Goal: Task Accomplishment & Management: Use online tool/utility

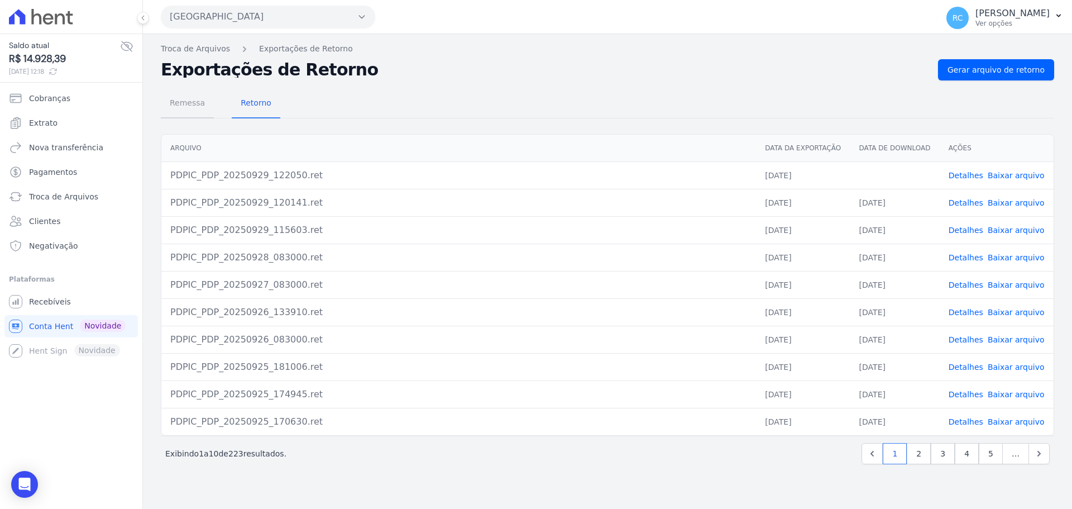
click at [203, 100] on span "Remessa" at bounding box center [187, 103] width 49 height 22
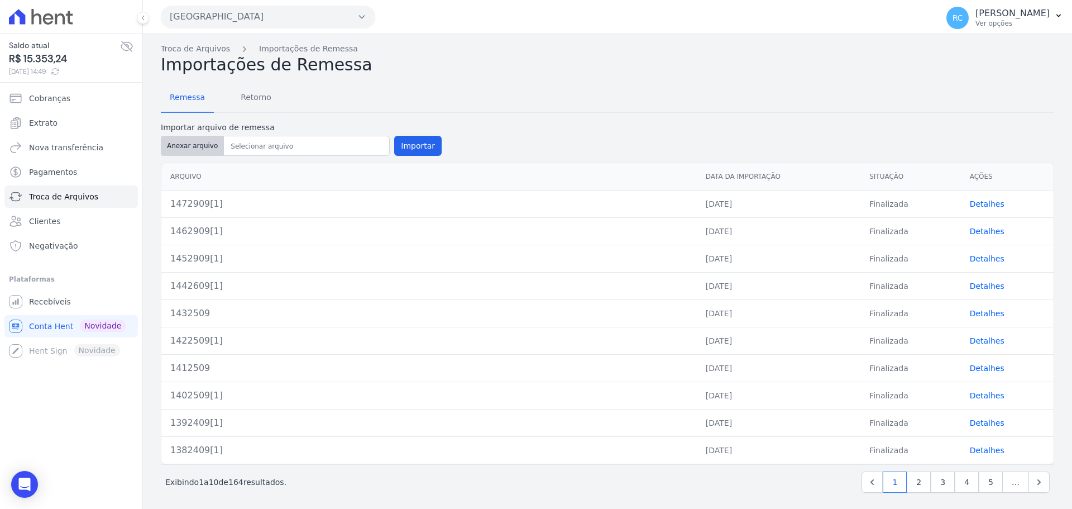
click at [199, 153] on button "Anexar arquivo" at bounding box center [192, 146] width 63 height 20
type input "1482909[1]"
click at [412, 147] on button "Importar" at bounding box center [417, 146] width 47 height 20
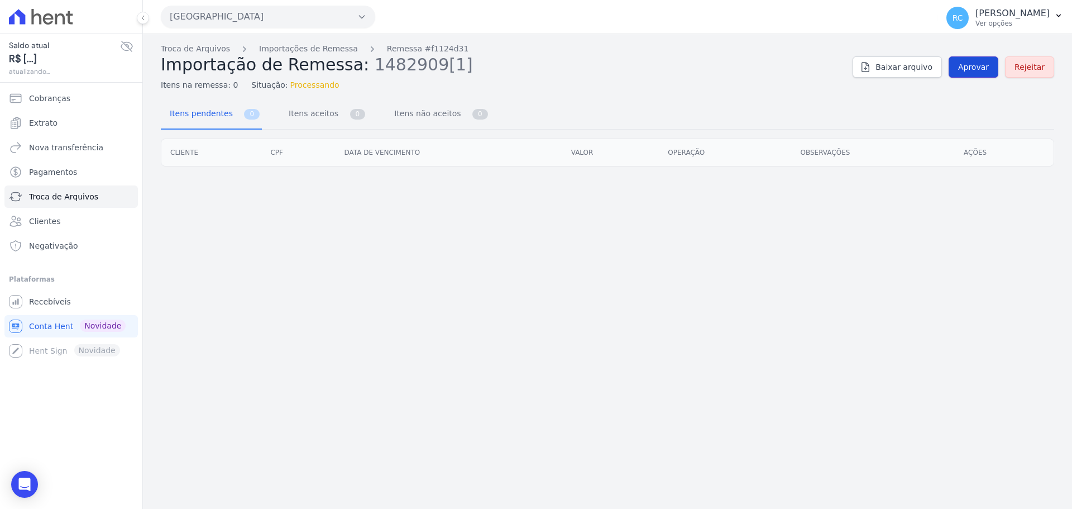
click at [976, 59] on link "Aprovar" at bounding box center [974, 66] width 50 height 21
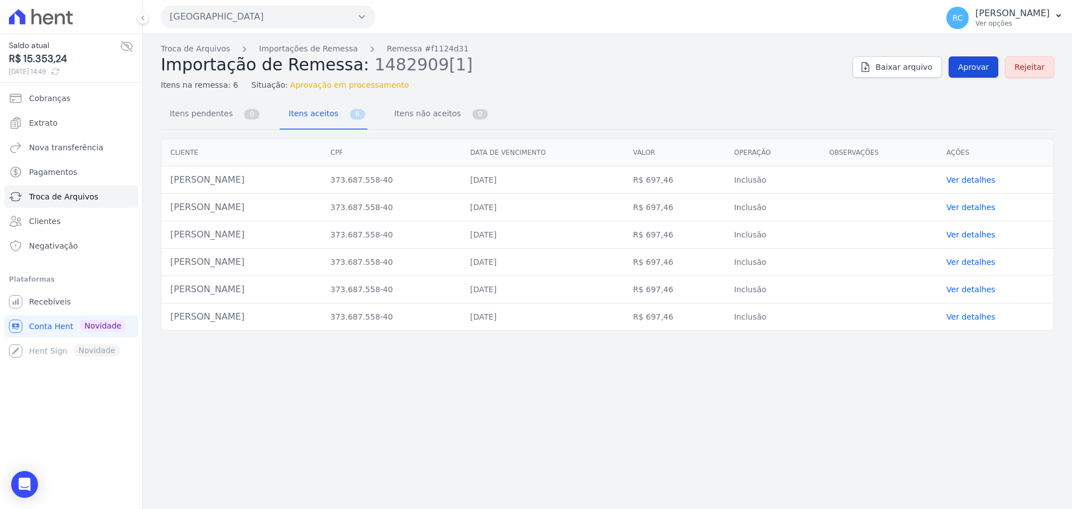
click at [982, 62] on span "Aprovar" at bounding box center [973, 66] width 31 height 11
drag, startPoint x: 218, startPoint y: 181, endPoint x: 170, endPoint y: 184, distance: 47.6
click at [170, 184] on td "[PERSON_NAME]" at bounding box center [241, 179] width 160 height 27
copy td "[PERSON_NAME]"
click at [986, 70] on span "Aprovar" at bounding box center [973, 66] width 31 height 11
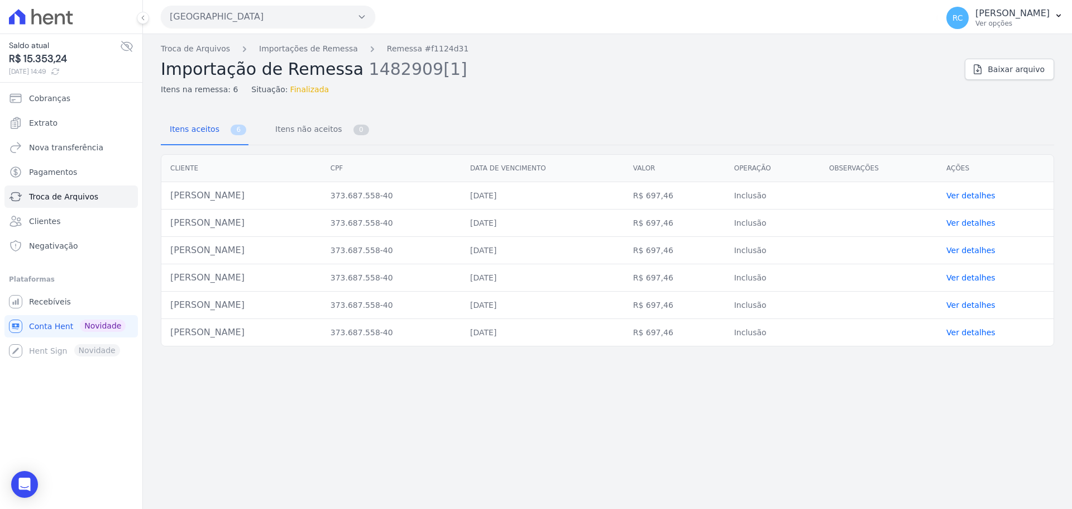
click at [226, 193] on td "[PERSON_NAME]" at bounding box center [241, 195] width 160 height 27
copy tr "[PERSON_NAME]"
click at [175, 51] on link "Troca de Arquivos" at bounding box center [195, 49] width 69 height 12
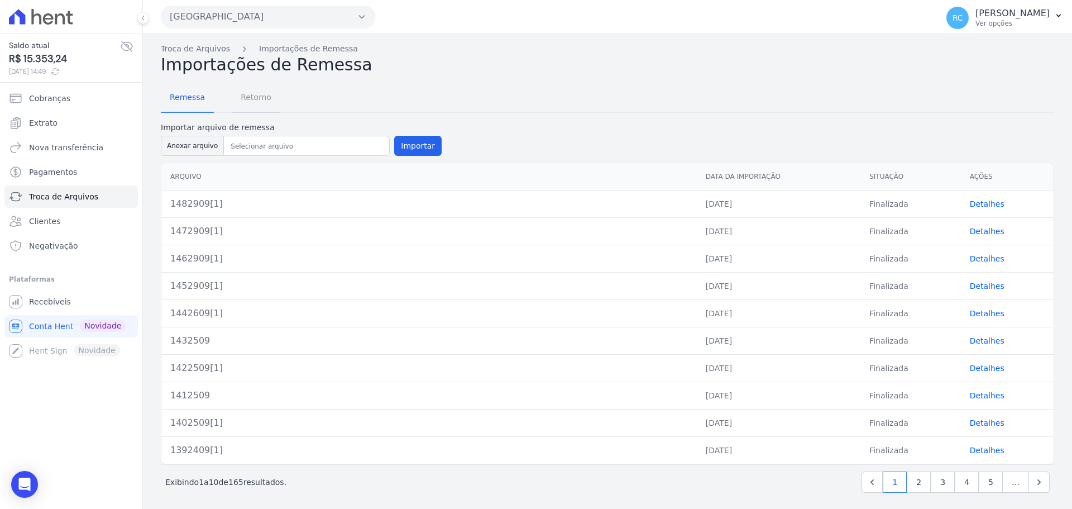
click at [260, 101] on span "Retorno" at bounding box center [256, 97] width 44 height 22
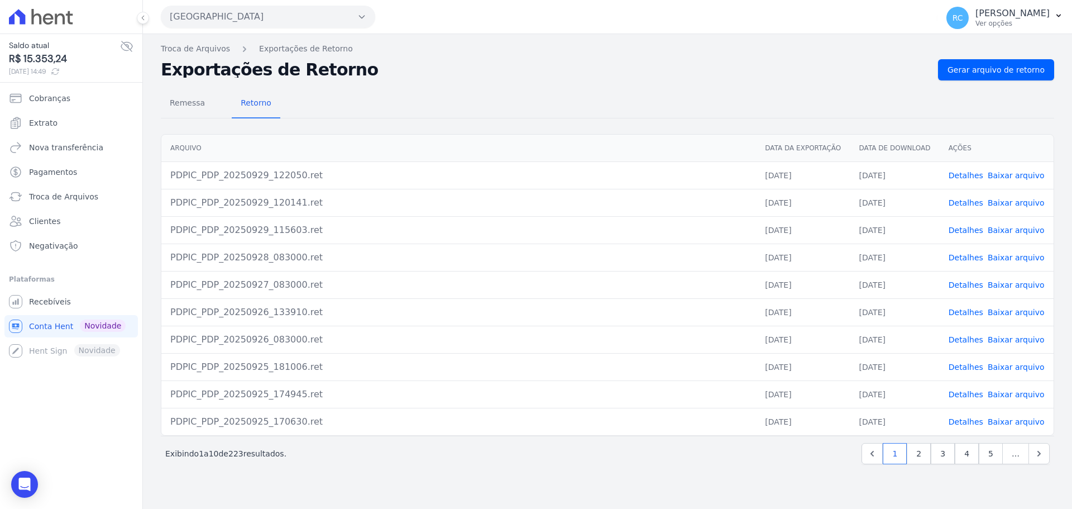
drag, startPoint x: 979, startPoint y: 93, endPoint x: 985, endPoint y: 85, distance: 10.7
click at [984, 87] on div "Remessa Retorno [GEOGRAPHIC_DATA] Data da Exportação Data de Download Ações PDP…" at bounding box center [607, 277] width 893 height 395
click at [989, 79] on link "Gerar arquivo de retorno" at bounding box center [996, 69] width 116 height 21
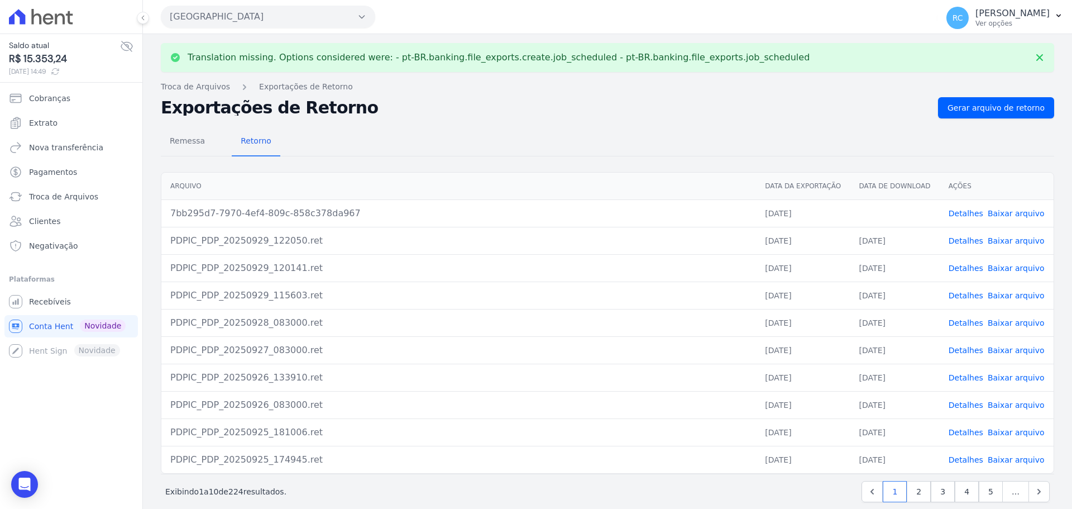
click at [1011, 214] on link "Baixar arquivo" at bounding box center [1016, 213] width 57 height 9
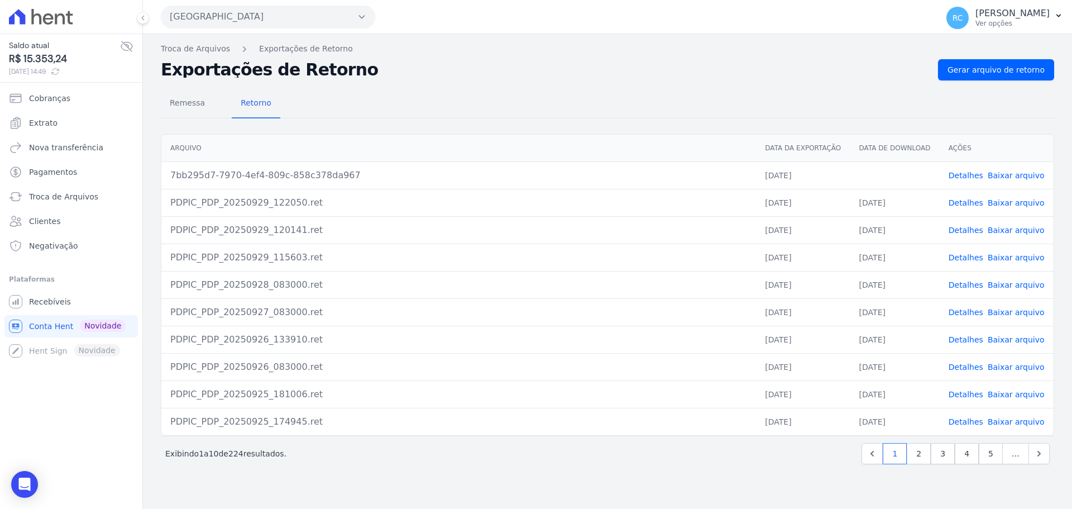
drag, startPoint x: 263, startPoint y: 17, endPoint x: 263, endPoint y: 25, distance: 7.8
click at [263, 17] on button "[GEOGRAPHIC_DATA]" at bounding box center [268, 17] width 214 height 22
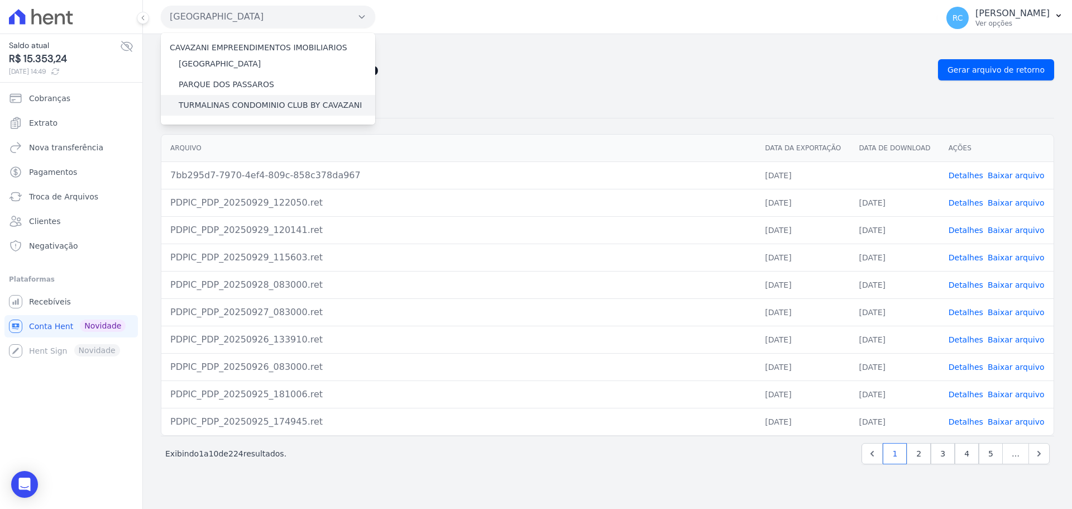
click at [227, 99] on label "TURMALINAS CONDOMINIO CLUB BY CAVAZANI" at bounding box center [270, 105] width 183 height 12
click at [0, 0] on input "TURMALINAS CONDOMINIO CLUB BY CAVAZANI" at bounding box center [0, 0] width 0 height 0
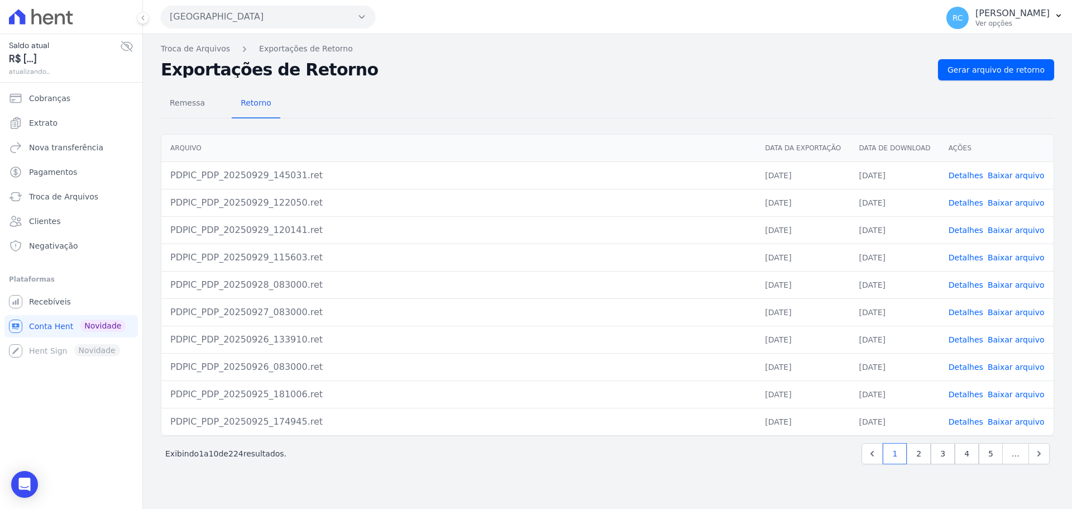
click at [325, 17] on button "[GEOGRAPHIC_DATA]" at bounding box center [268, 17] width 214 height 22
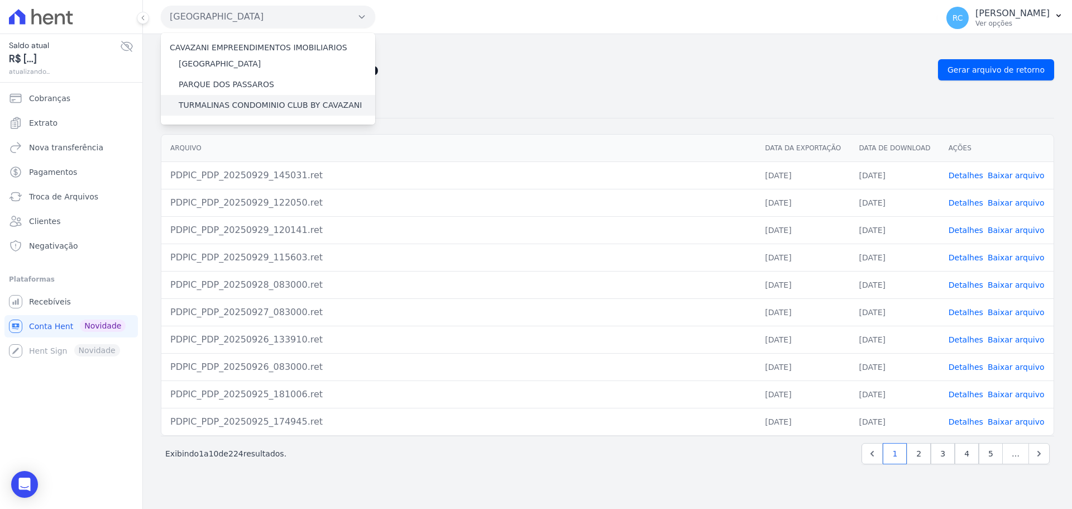
click at [232, 104] on label "TURMALINAS CONDOMINIO CLUB BY CAVAZANI" at bounding box center [270, 105] width 183 height 12
click at [0, 0] on input "TURMALINAS CONDOMINIO CLUB BY CAVAZANI" at bounding box center [0, 0] width 0 height 0
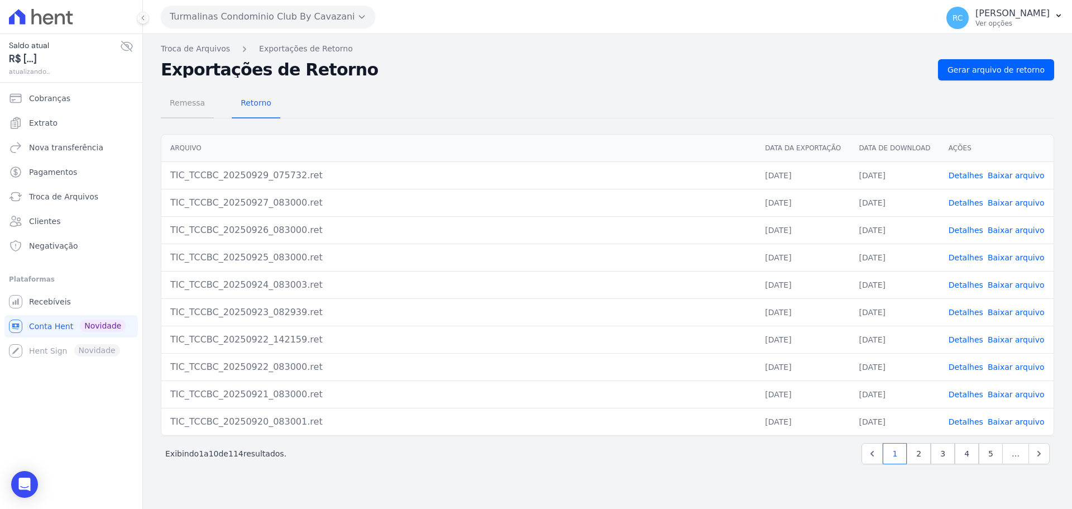
click at [184, 102] on span "Remessa" at bounding box center [187, 103] width 49 height 22
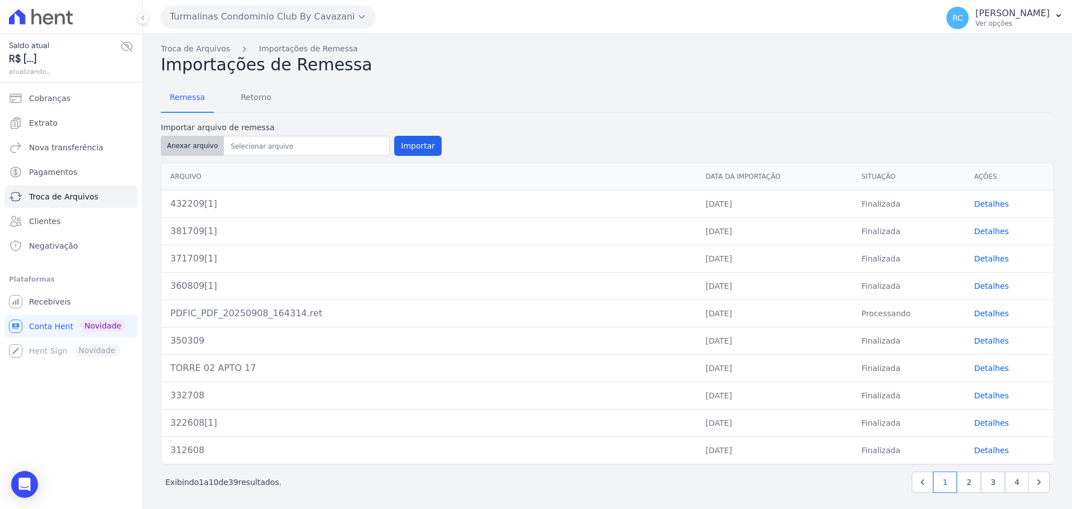
click at [193, 142] on button "Anexar arquivo" at bounding box center [192, 146] width 63 height 20
type input "462909[1]"
click at [394, 144] on button "Importar" at bounding box center [417, 146] width 47 height 20
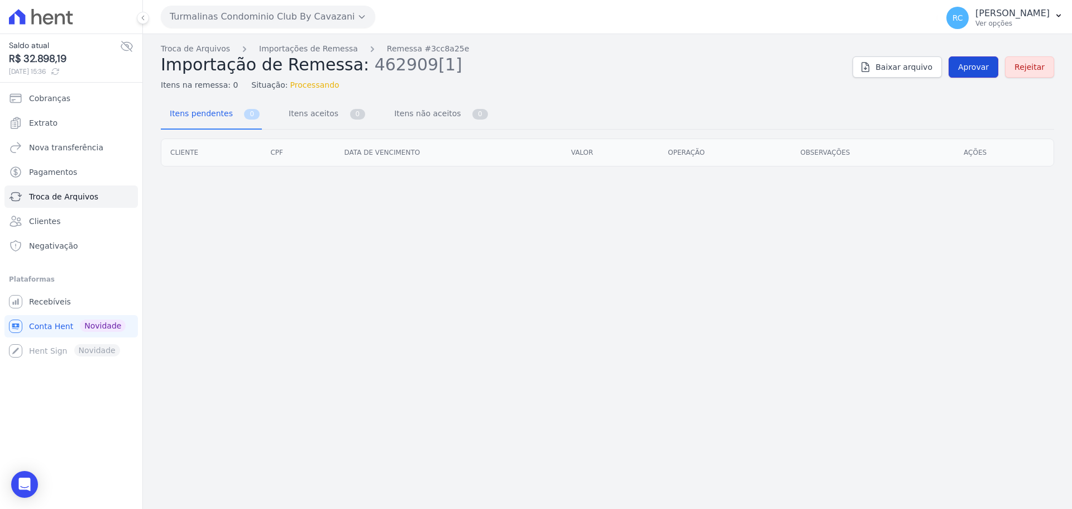
click at [980, 70] on span "Aprovar" at bounding box center [973, 66] width 31 height 11
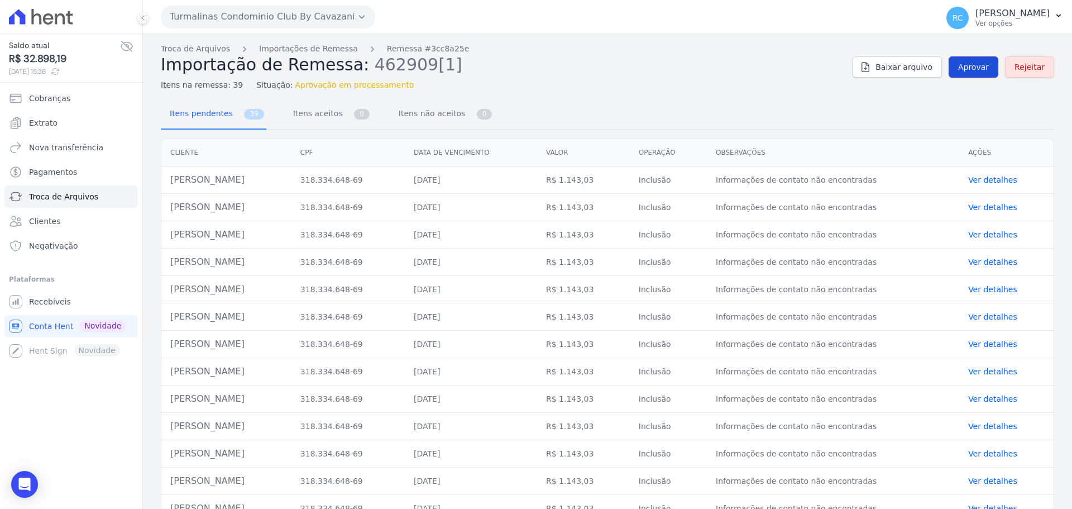
click at [980, 70] on span "Aprovar" at bounding box center [973, 66] width 31 height 11
click at [971, 68] on span "Aprovar" at bounding box center [973, 66] width 31 height 11
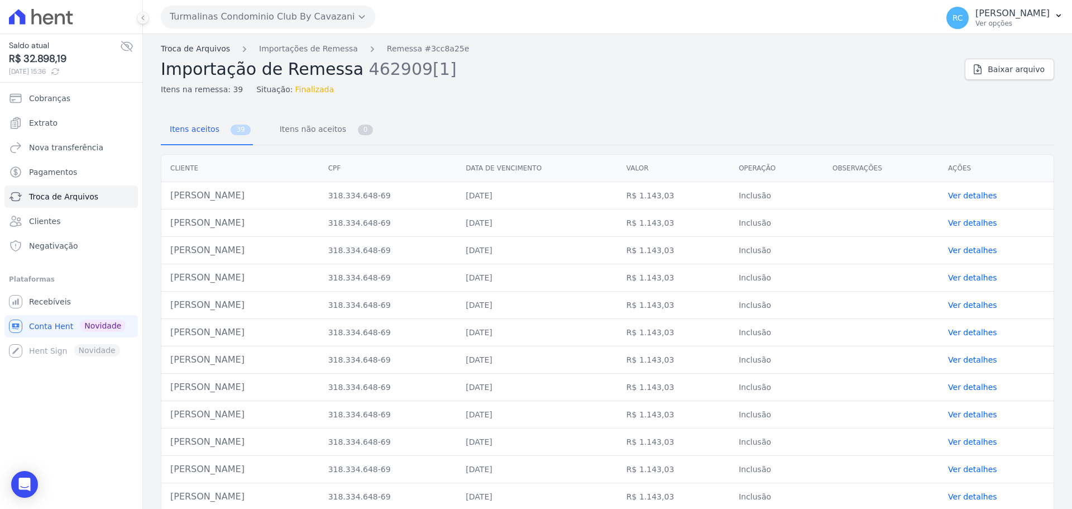
click at [173, 51] on link "Troca de Arquivos" at bounding box center [195, 49] width 69 height 12
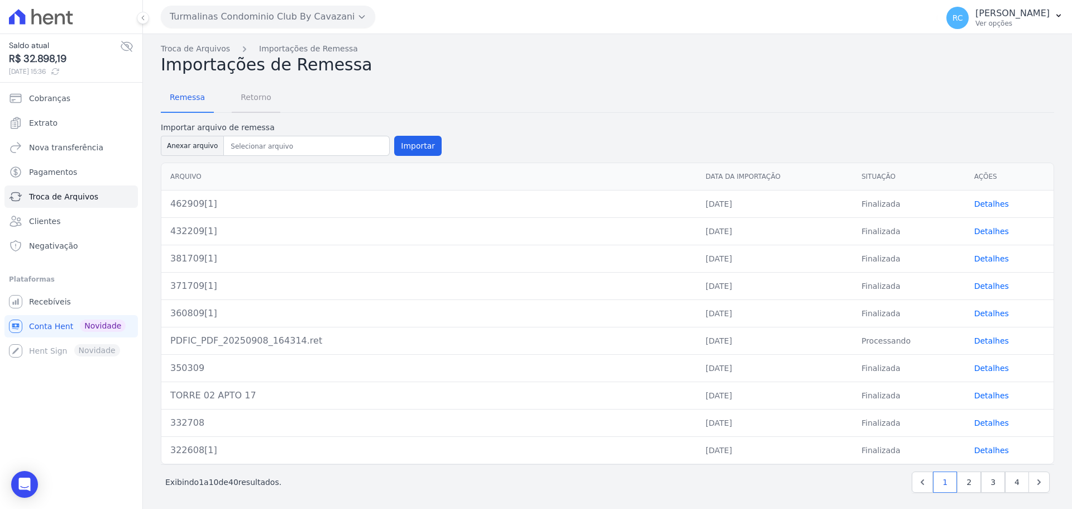
click at [260, 99] on span "Retorno" at bounding box center [256, 97] width 44 height 22
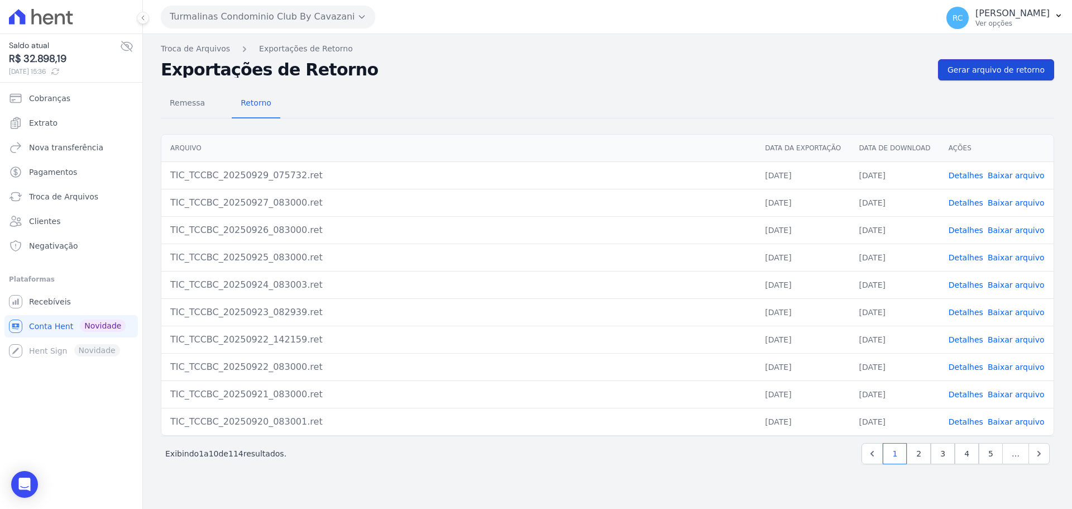
click at [977, 72] on span "Gerar arquivo de retorno" at bounding box center [995, 69] width 97 height 11
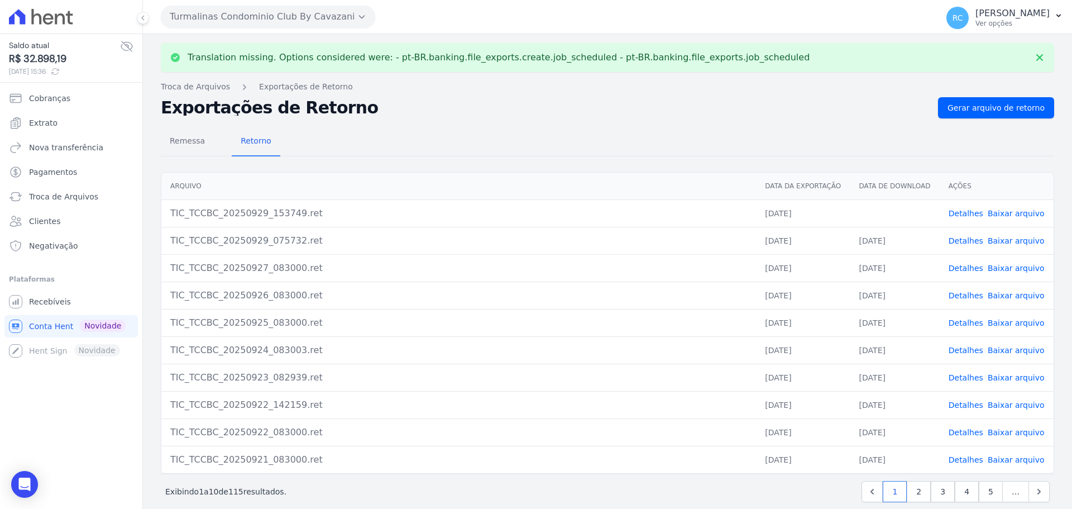
click at [1011, 212] on link "Baixar arquivo" at bounding box center [1016, 213] width 57 height 9
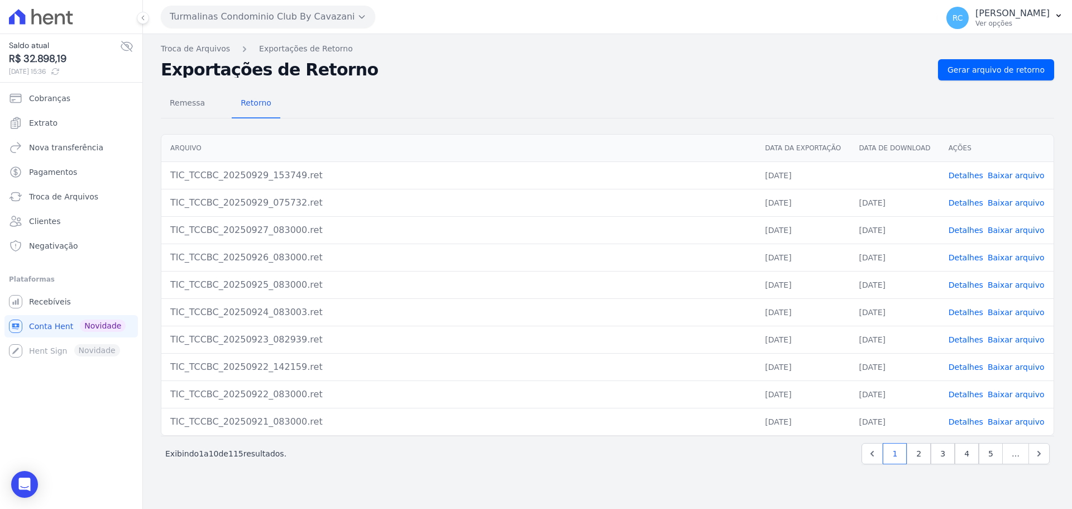
drag, startPoint x: 212, startPoint y: 4, endPoint x: 203, endPoint y: 21, distance: 19.0
click at [205, 17] on div "Turmalinas Condominio Club By Cavazani [PERSON_NAME] EMPREENDIMENTOS IMOBILIARI…" at bounding box center [547, 16] width 772 height 35
click at [203, 21] on button "Turmalinas Condominio Club By Cavazani" at bounding box center [268, 17] width 214 height 22
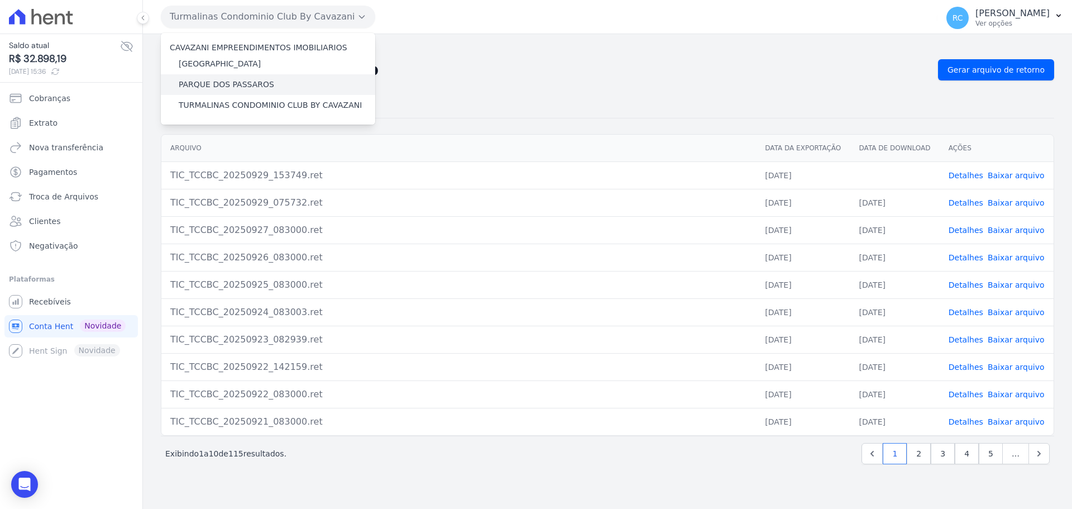
click at [223, 82] on label "PARQUE DOS PASSAROS" at bounding box center [226, 85] width 95 height 12
click at [0, 0] on input "PARQUE DOS PASSAROS" at bounding box center [0, 0] width 0 height 0
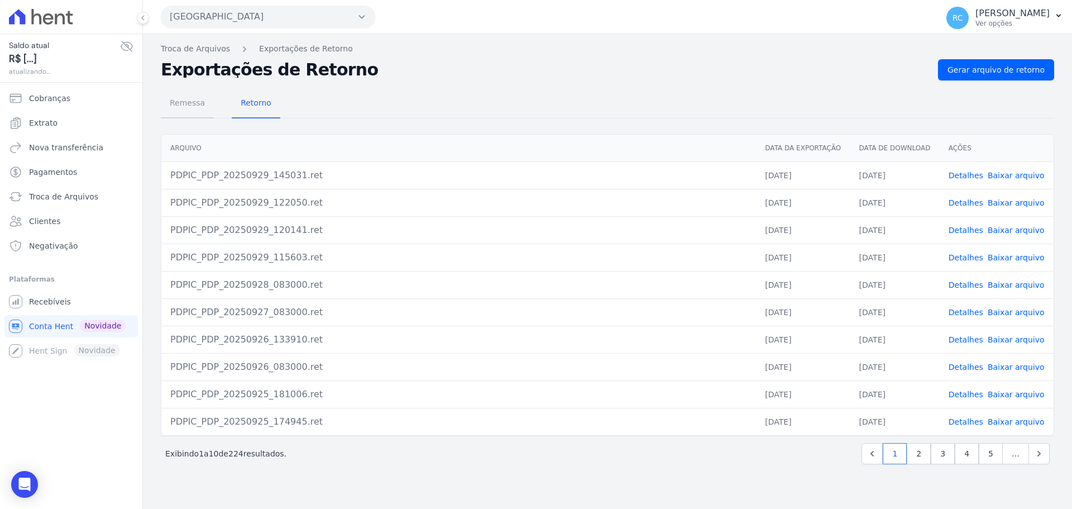
click at [188, 102] on span "Remessa" at bounding box center [187, 103] width 49 height 22
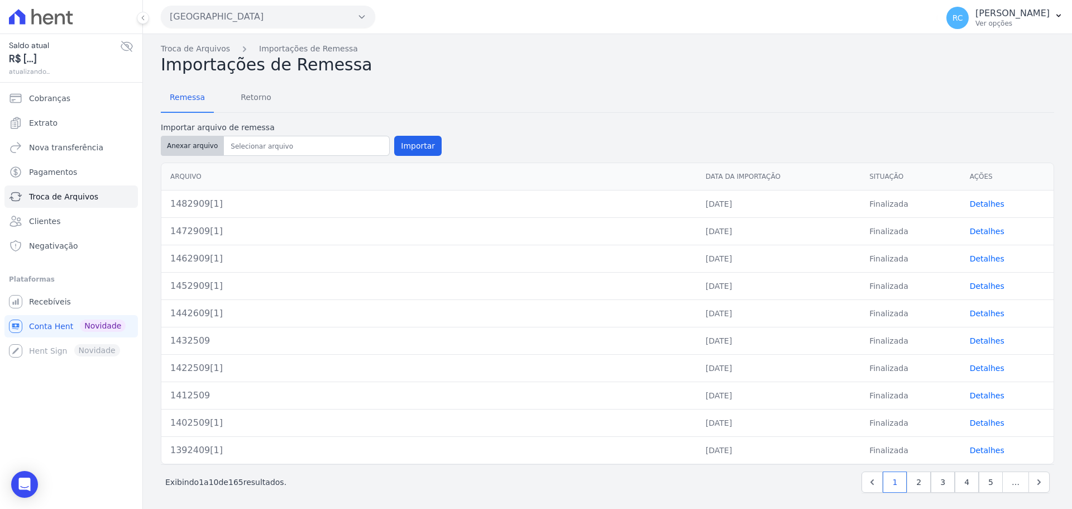
click at [181, 147] on button "Anexar arquivo" at bounding box center [192, 146] width 63 height 20
type input "1492909[1]"
click at [413, 152] on button "Importar" at bounding box center [417, 146] width 47 height 20
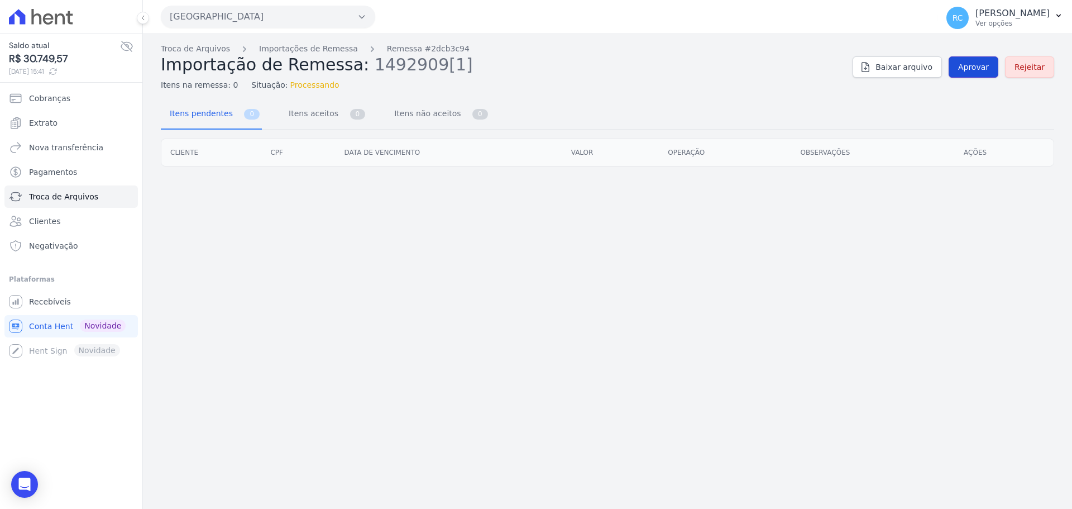
click at [983, 58] on link "Aprovar" at bounding box center [974, 66] width 50 height 21
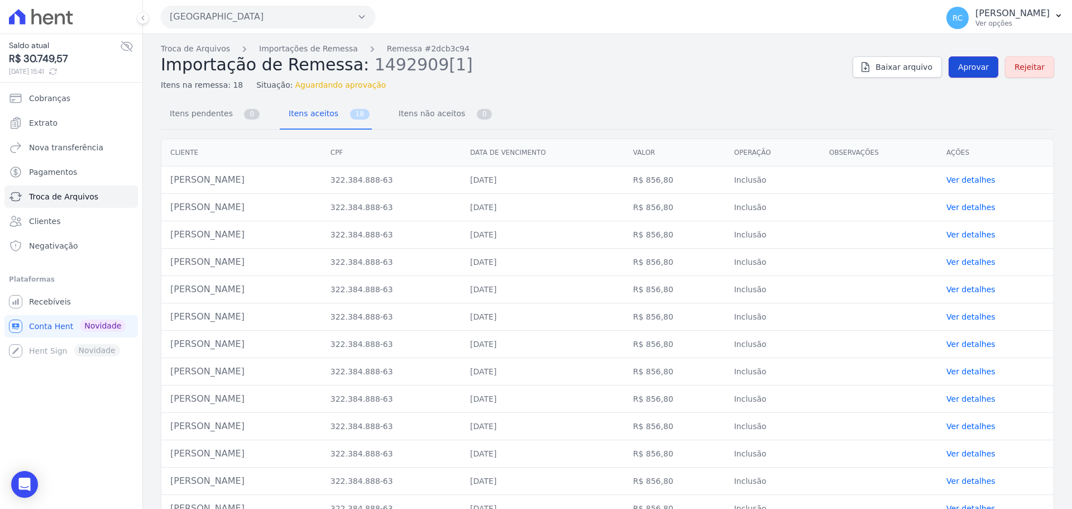
click at [962, 72] on span "Aprovar" at bounding box center [973, 66] width 31 height 11
click at [968, 68] on span "Aprovar" at bounding box center [973, 66] width 31 height 11
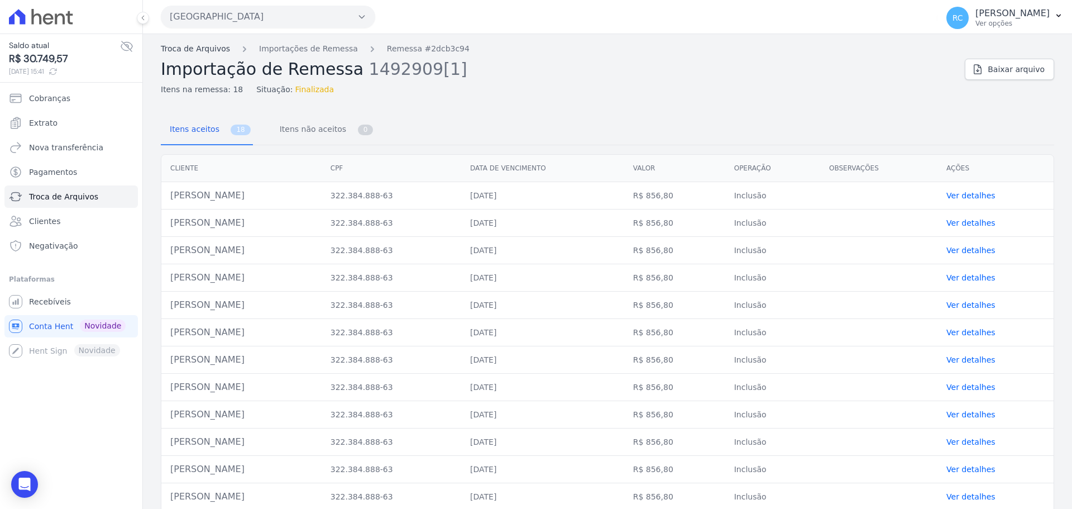
click at [195, 51] on link "Troca de Arquivos" at bounding box center [195, 49] width 69 height 12
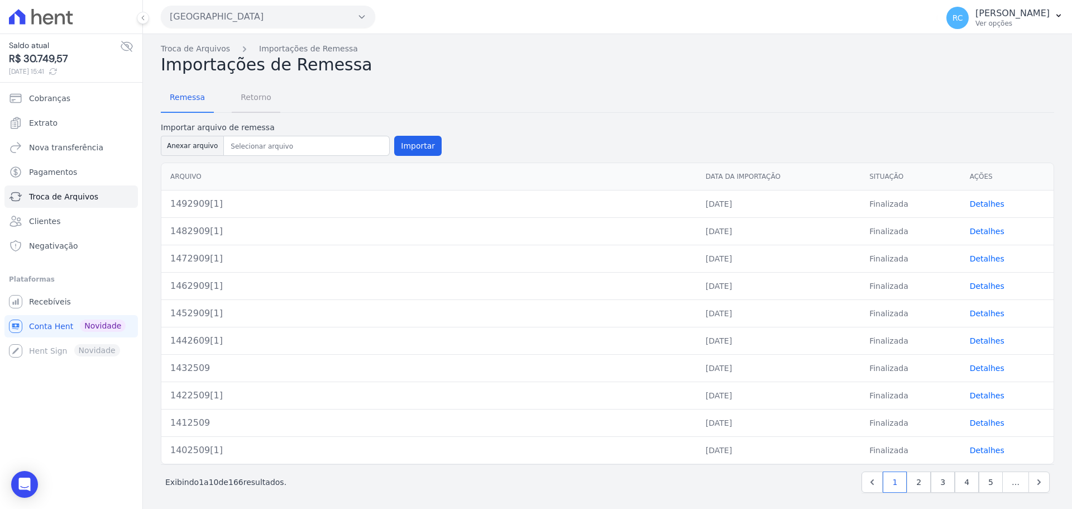
click at [248, 90] on span "Retorno" at bounding box center [256, 97] width 44 height 22
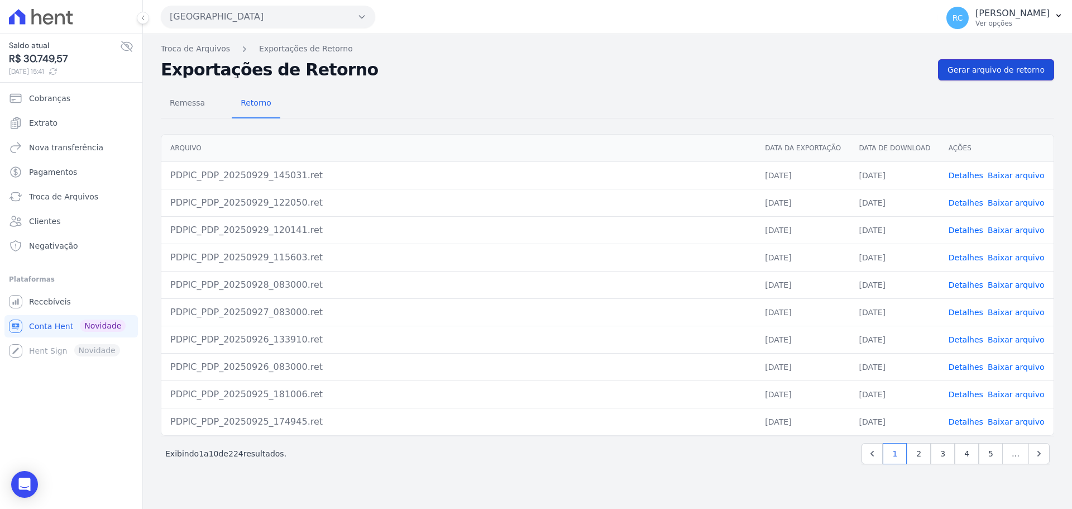
click at [1003, 76] on link "Gerar arquivo de retorno" at bounding box center [996, 69] width 116 height 21
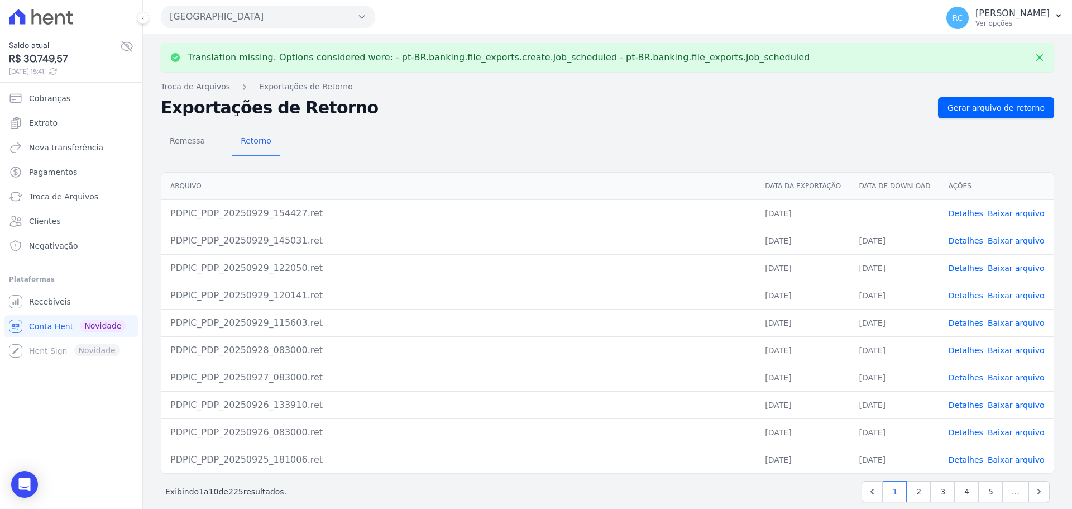
drag, startPoint x: 998, startPoint y: 206, endPoint x: 997, endPoint y: 212, distance: 5.6
click at [997, 211] on td "Detalhes Baixar arquivo" at bounding box center [997, 212] width 114 height 27
click at [997, 212] on link "Baixar arquivo" at bounding box center [1016, 213] width 57 height 9
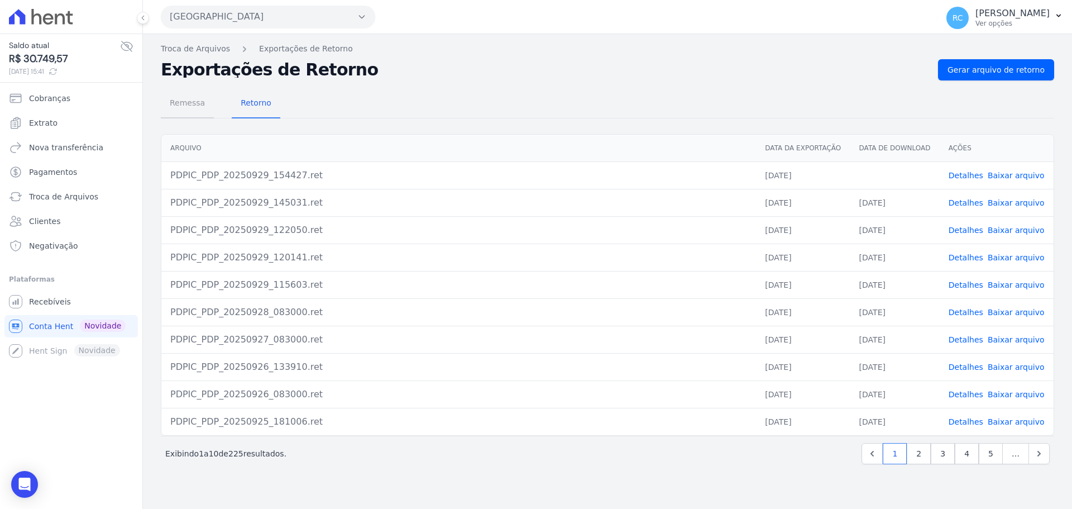
click at [200, 107] on span "Remessa" at bounding box center [187, 103] width 49 height 22
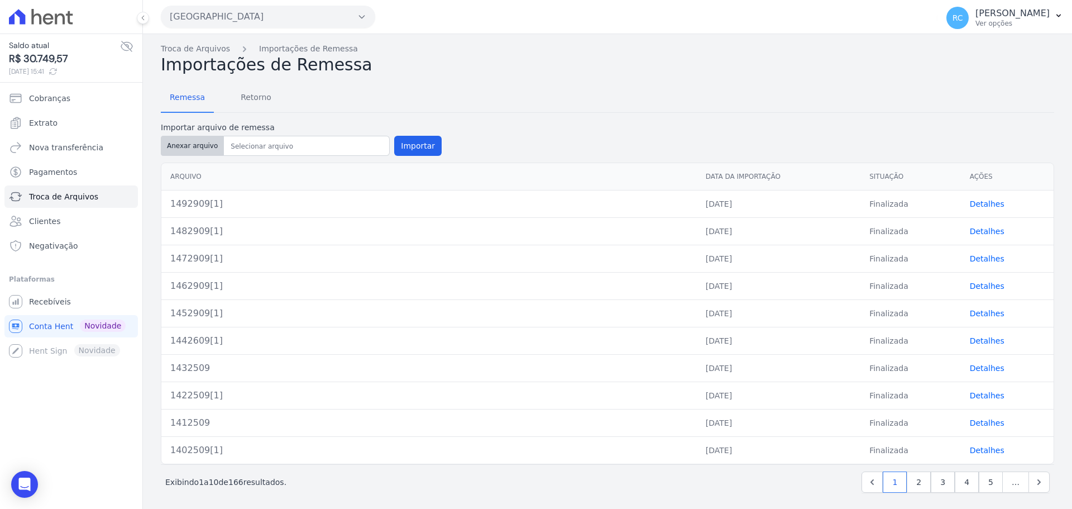
click at [188, 144] on button "Anexar arquivo" at bounding box center [192, 146] width 63 height 20
click at [198, 150] on button "Anexar arquivo" at bounding box center [192, 146] width 63 height 20
type input "1502909[1]"
drag, startPoint x: 315, startPoint y: 95, endPoint x: 283, endPoint y: 165, distance: 76.9
click at [310, 104] on div "Remessa Retorno" at bounding box center [607, 98] width 893 height 29
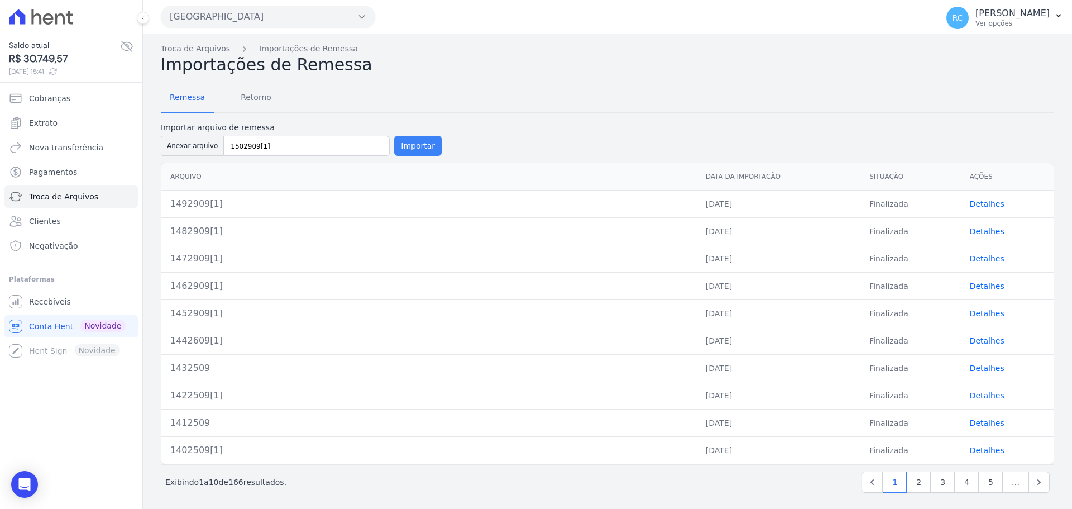
click at [422, 142] on button "Importar" at bounding box center [417, 146] width 47 height 20
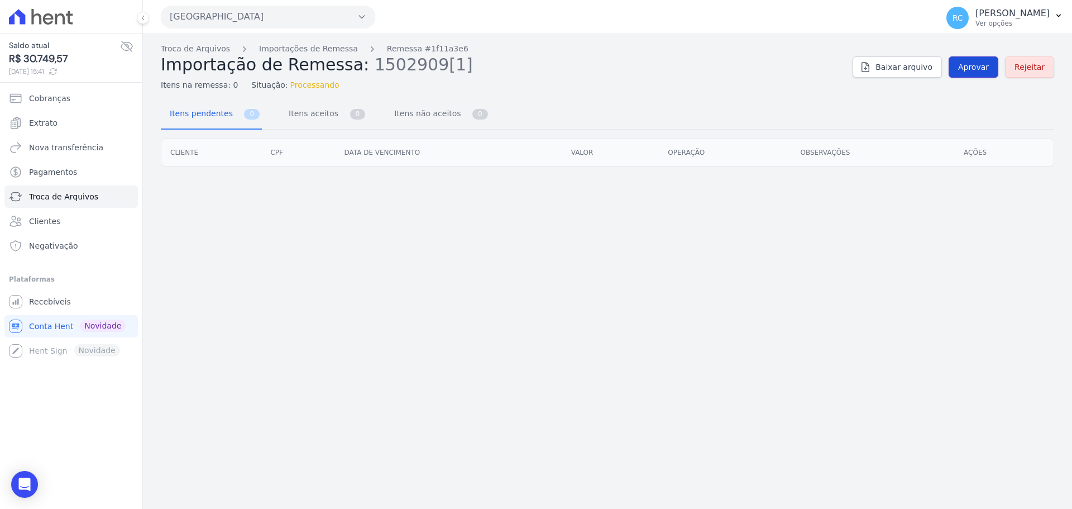
click at [964, 67] on span "Aprovar" at bounding box center [973, 66] width 31 height 11
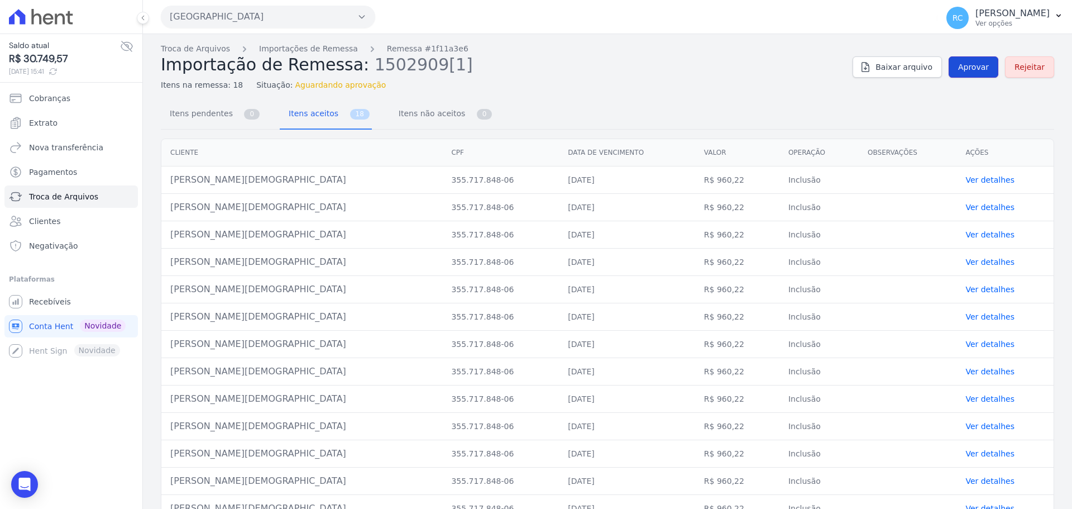
click at [963, 72] on span "Aprovar" at bounding box center [973, 66] width 31 height 11
click at [974, 70] on span "Aprovar" at bounding box center [973, 66] width 31 height 11
drag, startPoint x: 264, startPoint y: 180, endPoint x: 173, endPoint y: 189, distance: 91.4
click at [173, 189] on td "[PERSON_NAME][DEMOGRAPHIC_DATA]" at bounding box center [301, 179] width 281 height 27
copy td "[PERSON_NAME][DEMOGRAPHIC_DATA]"
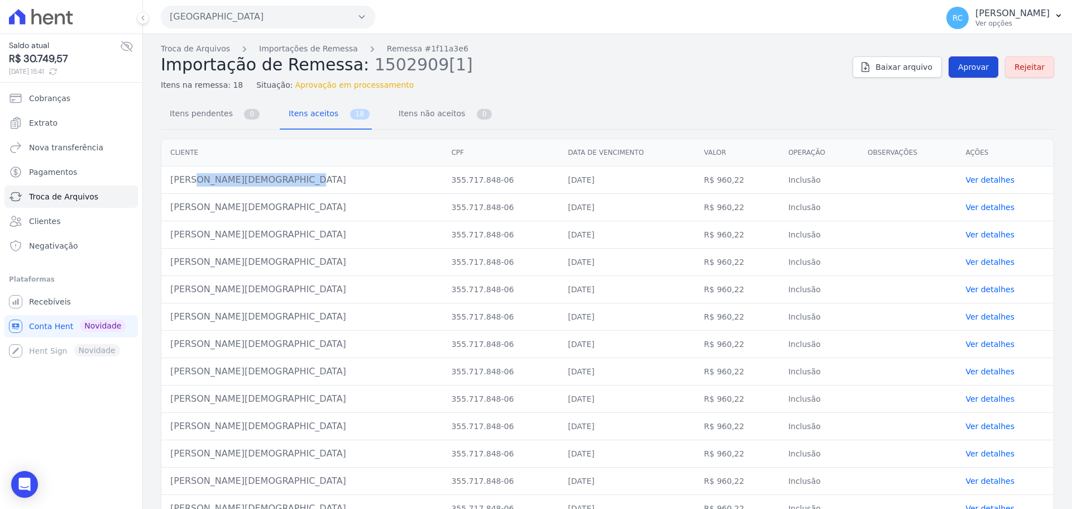
click at [970, 65] on span "Aprovar" at bounding box center [973, 66] width 31 height 11
click at [189, 51] on link "Troca de Arquivos" at bounding box center [195, 49] width 69 height 12
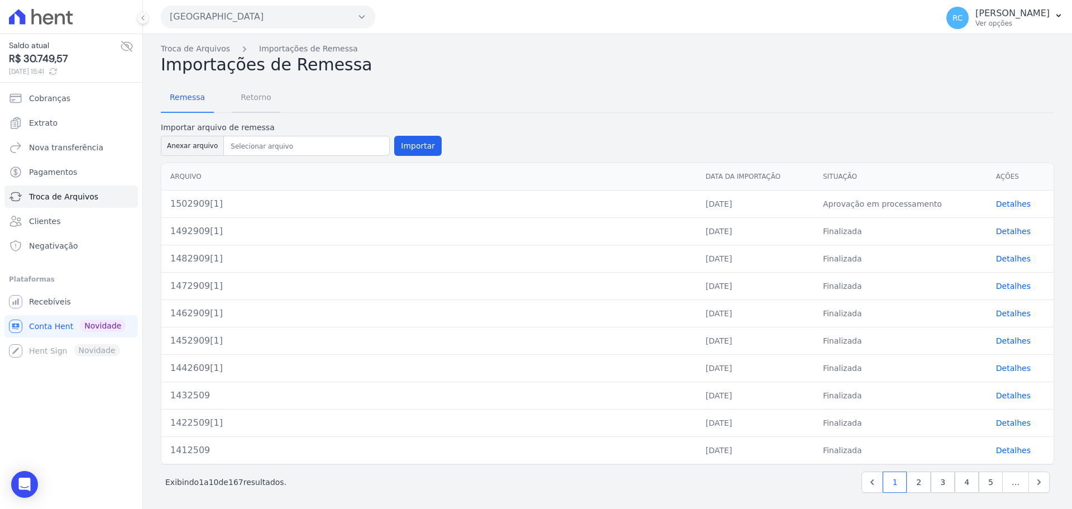
click at [250, 98] on span "Retorno" at bounding box center [256, 97] width 44 height 22
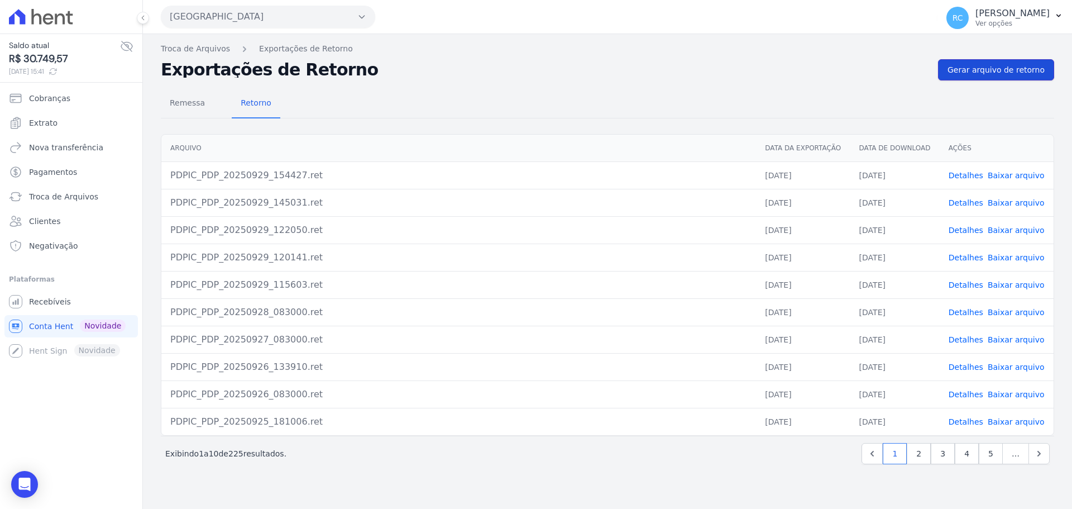
click at [996, 72] on span "Gerar arquivo de retorno" at bounding box center [995, 69] width 97 height 11
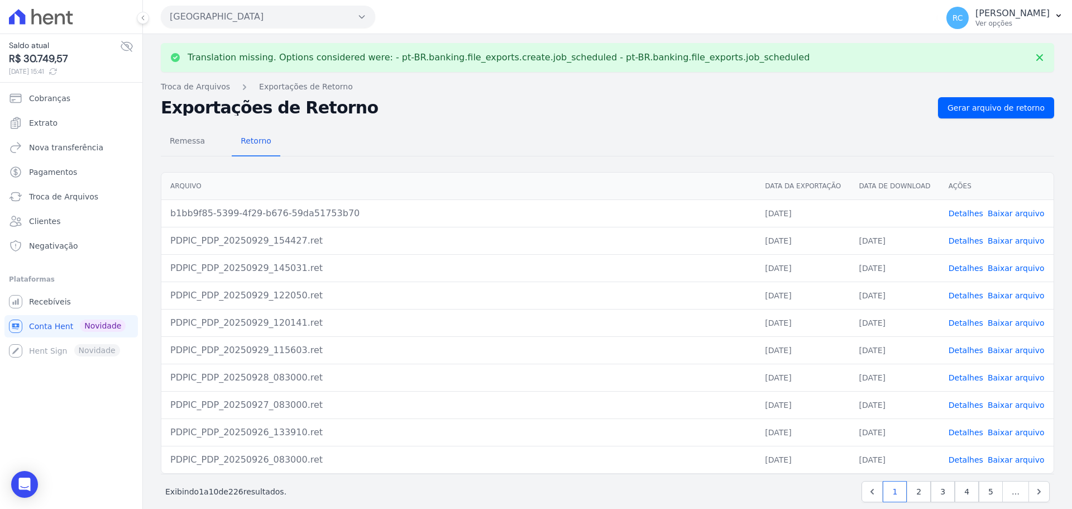
click at [992, 219] on td "Detalhes Baixar arquivo" at bounding box center [997, 212] width 114 height 27
click at [992, 217] on link "Baixar arquivo" at bounding box center [1016, 213] width 57 height 9
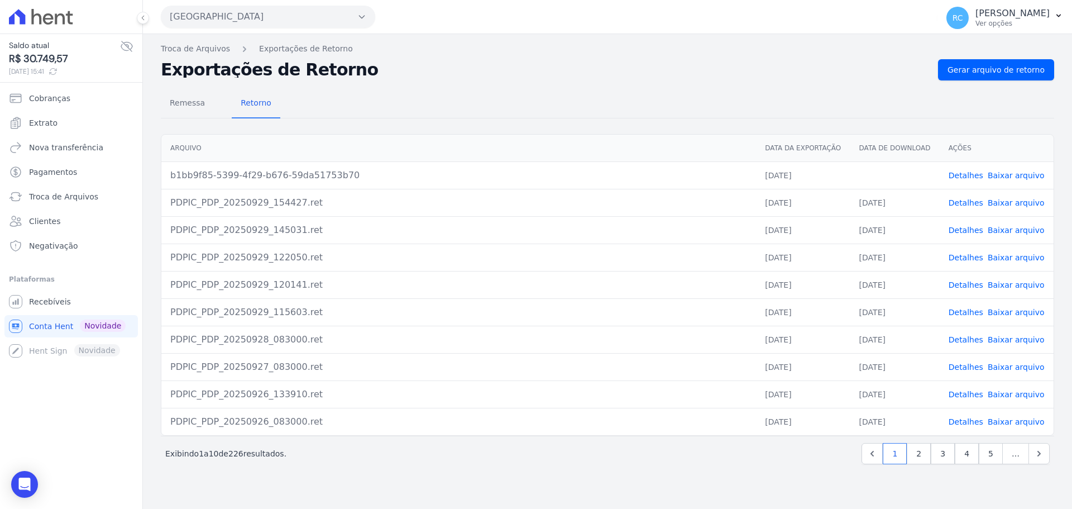
drag, startPoint x: 841, startPoint y: 113, endPoint x: 832, endPoint y: 111, distance: 8.8
click at [841, 113] on div "Remessa Retorno" at bounding box center [607, 103] width 893 height 29
click at [182, 103] on span "Remessa" at bounding box center [187, 103] width 49 height 22
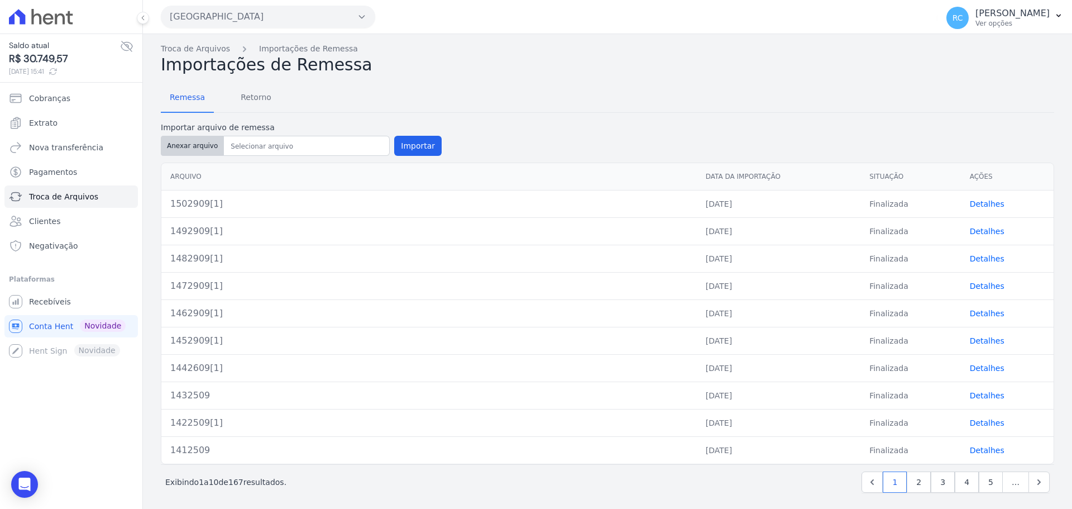
click at [194, 149] on button "Anexar arquivo" at bounding box center [192, 146] width 63 height 20
type input "1512909[1]"
click at [310, 153] on div at bounding box center [307, 146] width 166 height 20
click at [407, 149] on button "Importar" at bounding box center [417, 146] width 47 height 20
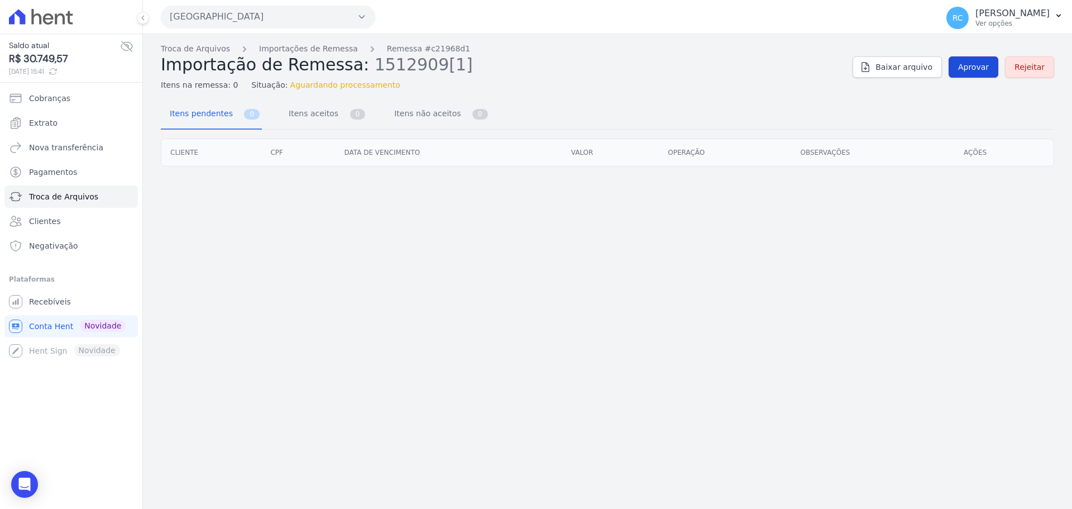
click at [978, 72] on span "Aprovar" at bounding box center [973, 66] width 31 height 11
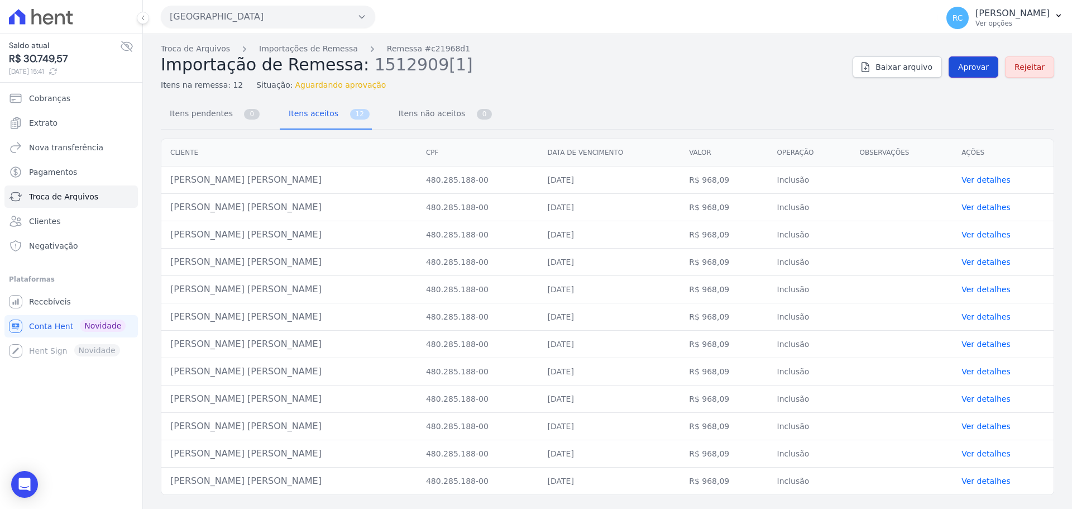
click at [984, 63] on span "Aprovar" at bounding box center [973, 66] width 31 height 11
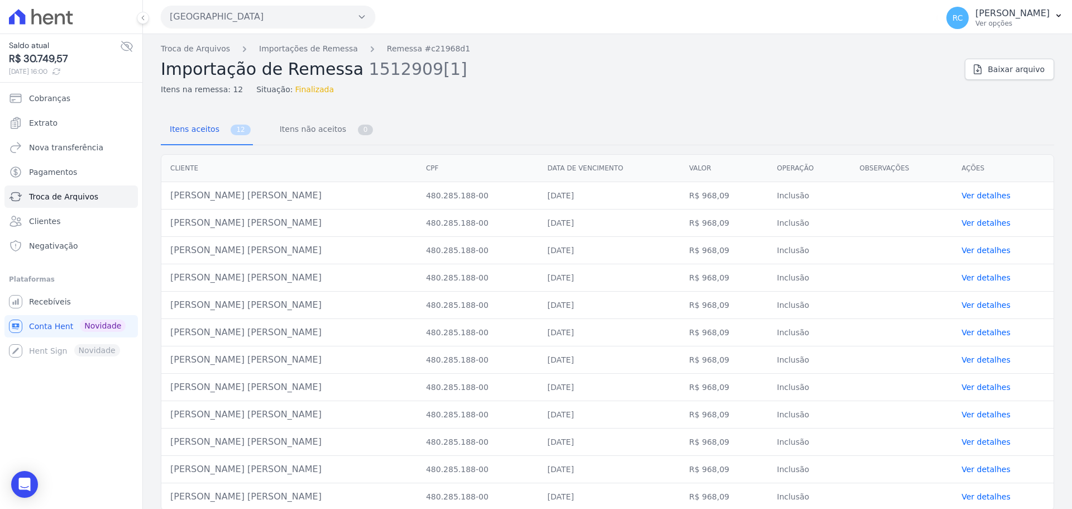
drag, startPoint x: 282, startPoint y: 193, endPoint x: 194, endPoint y: 199, distance: 88.4
click at [155, 208] on div "Cliente CPF Data de vencimento [GEOGRAPHIC_DATA] Operação Observações Ações [PE…" at bounding box center [607, 332] width 929 height 365
click at [208, 193] on td "[PERSON_NAME] [PERSON_NAME]" at bounding box center [289, 195] width 256 height 27
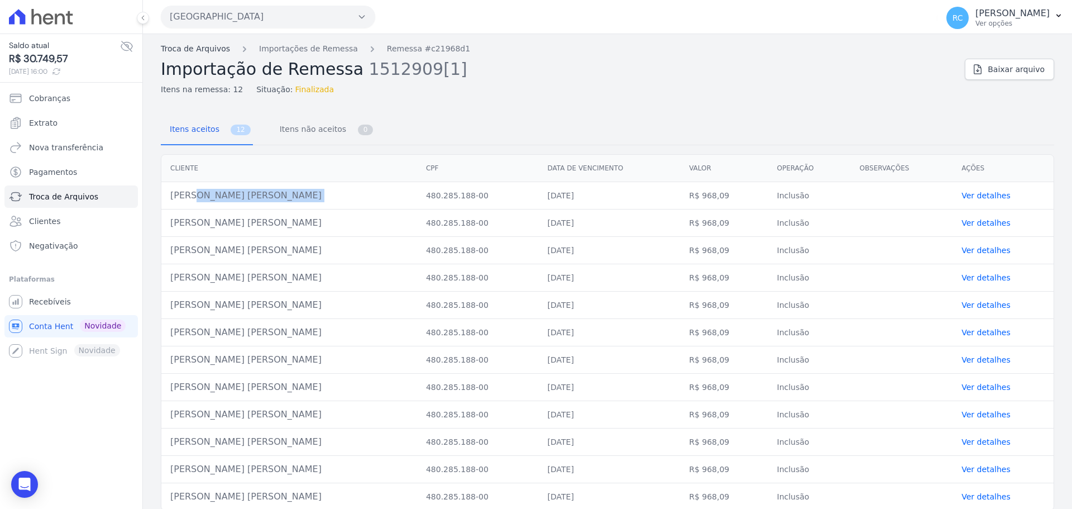
click at [190, 45] on link "Troca de Arquivos" at bounding box center [195, 49] width 69 height 12
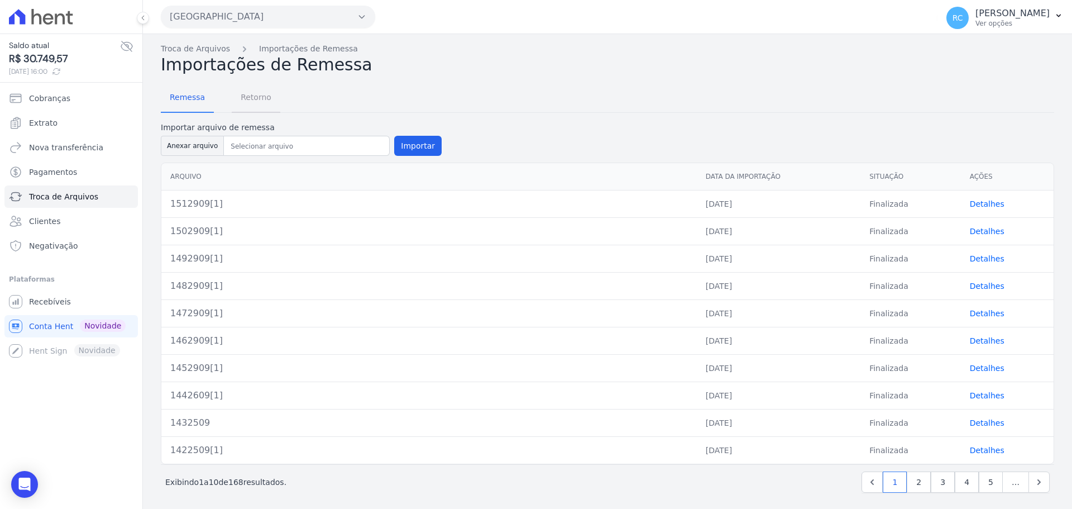
click at [256, 107] on span "Retorno" at bounding box center [256, 97] width 44 height 22
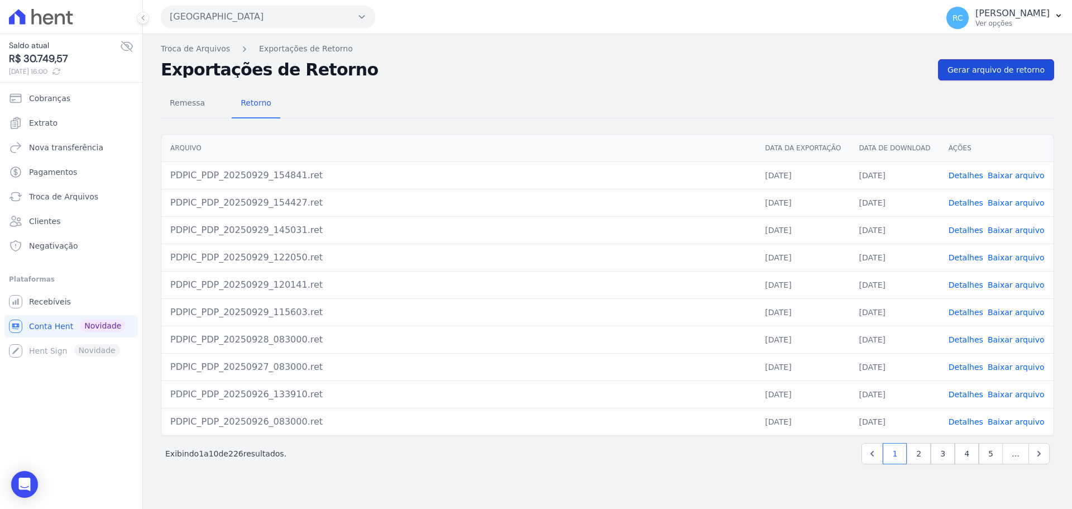
click at [979, 75] on span "Gerar arquivo de retorno" at bounding box center [995, 69] width 97 height 11
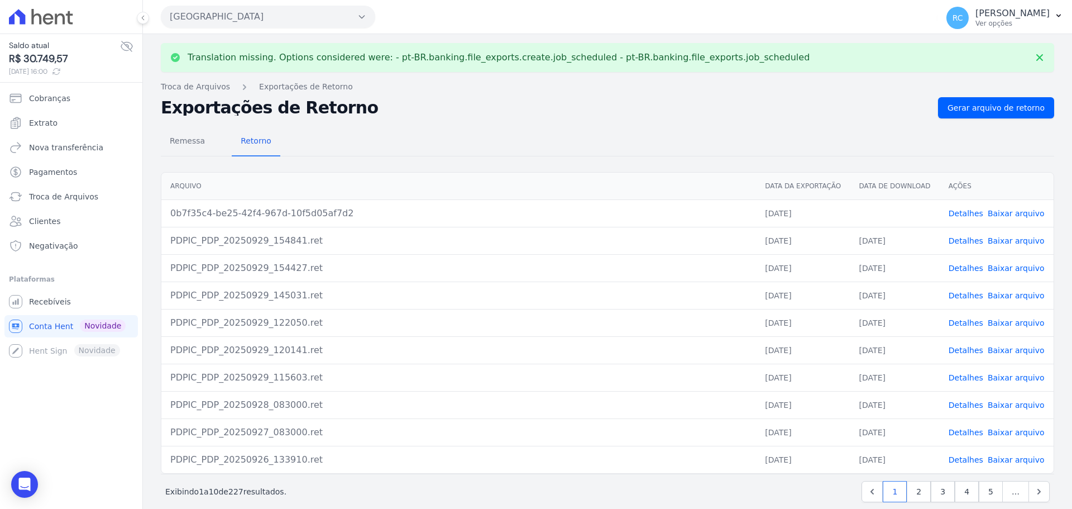
click at [999, 212] on link "Baixar arquivo" at bounding box center [1016, 213] width 57 height 9
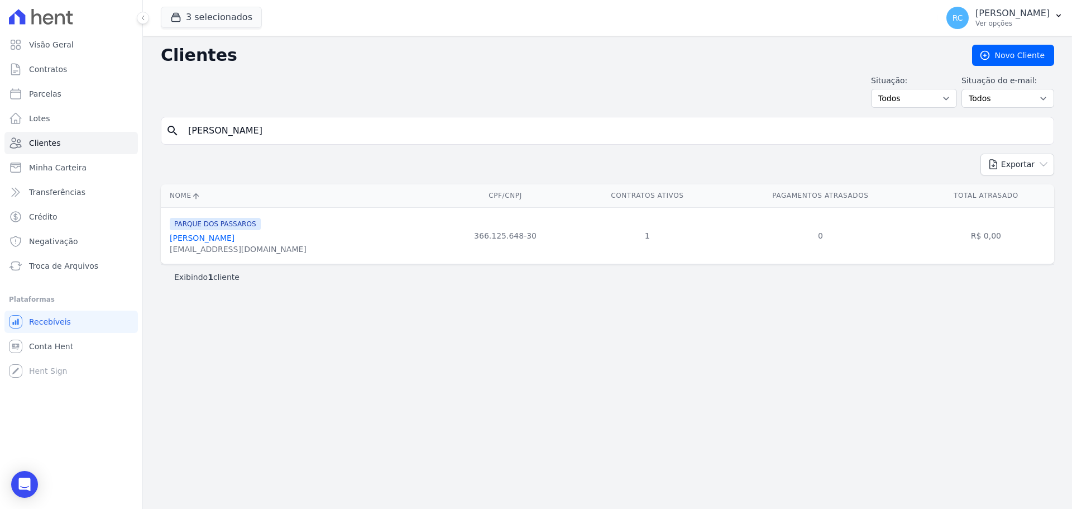
type input "MISAEL LEANDRO BATISTA"
drag, startPoint x: 326, startPoint y: 135, endPoint x: 137, endPoint y: 159, distance: 190.2
click at [127, 164] on div "Visão Geral Contratos [GEOGRAPHIC_DATA] Lotes Clientes Minha Carteira Transferê…" at bounding box center [536, 254] width 1072 height 509
type input "[PERSON_NAME] DE S"
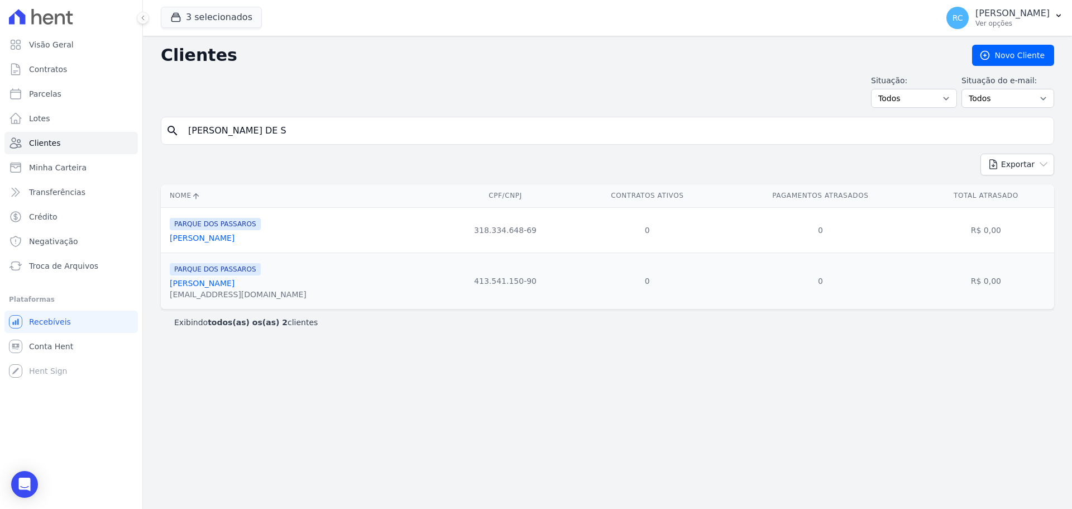
drag, startPoint x: 298, startPoint y: 127, endPoint x: 204, endPoint y: 166, distance: 101.9
click at [219, 155] on div "Clientes Novo Cliente Situação: Todos Adimplentes Inadimplentes Situação do e-m…" at bounding box center [607, 272] width 929 height 473
click at [219, 135] on input "LUCAS SOUZA DE S" at bounding box center [615, 130] width 868 height 22
click at [219, 134] on input "LUCAS SOUZA DE S" at bounding box center [615, 130] width 868 height 22
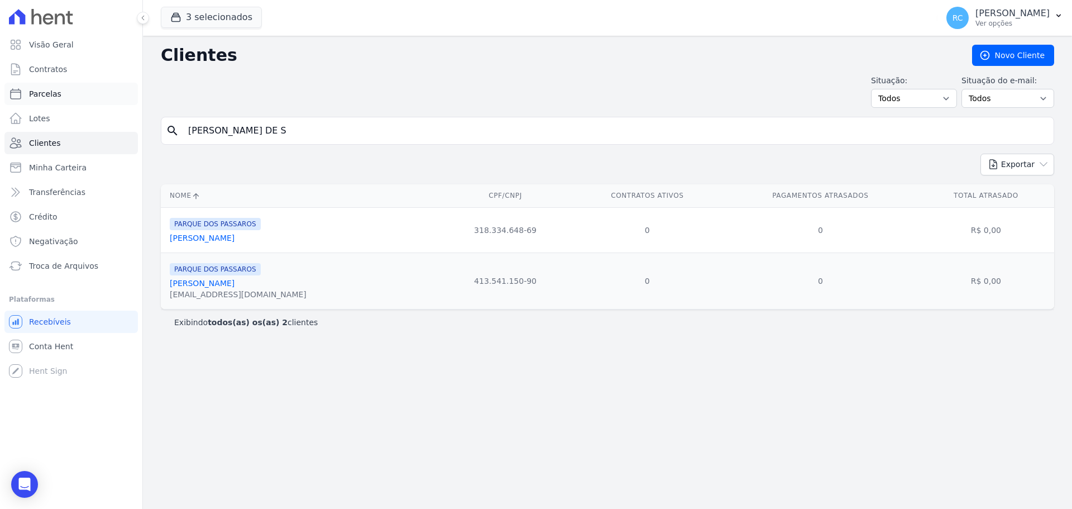
click at [95, 88] on link "Parcelas" at bounding box center [70, 94] width 133 height 22
select select
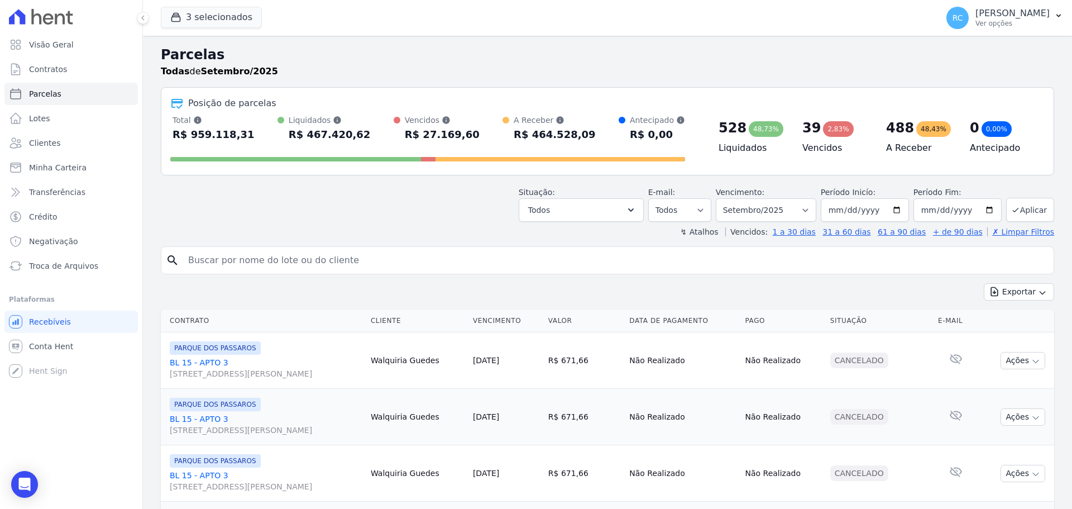
click at [307, 257] on input "search" at bounding box center [615, 260] width 868 height 22
paste input "LUCAS SOUZA DE S"
type input "LUCAS SOUZA DE S"
select select
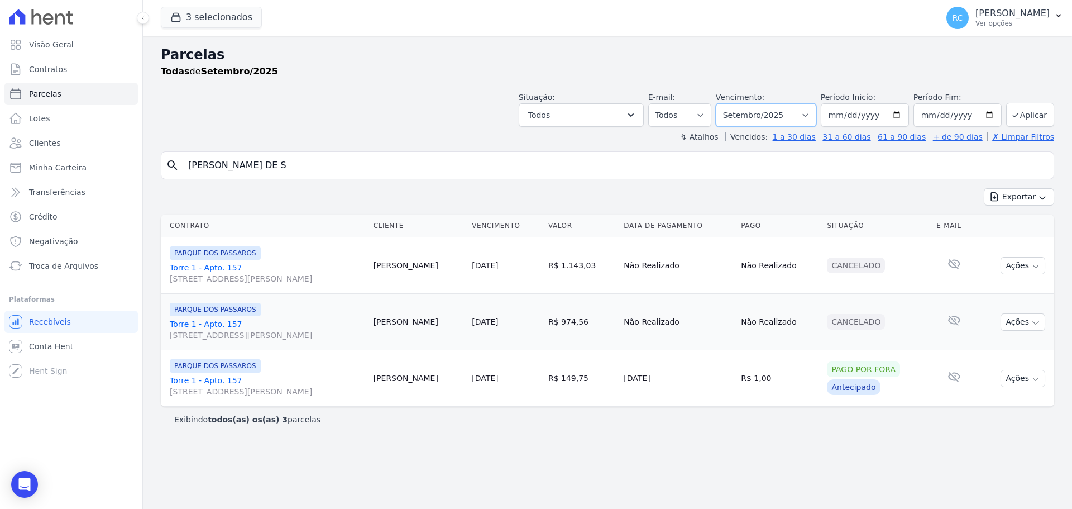
click at [772, 119] on select "Filtrar por período ──────── Todos os meses Dezembro/2021 Janeiro/2022 Fevereir…" at bounding box center [766, 114] width 100 height 23
select select "all"
click at [731, 103] on select "Filtrar por período ──────── Todos os meses Dezembro/2021 Janeiro/2022 Fevereir…" at bounding box center [766, 114] width 100 height 23
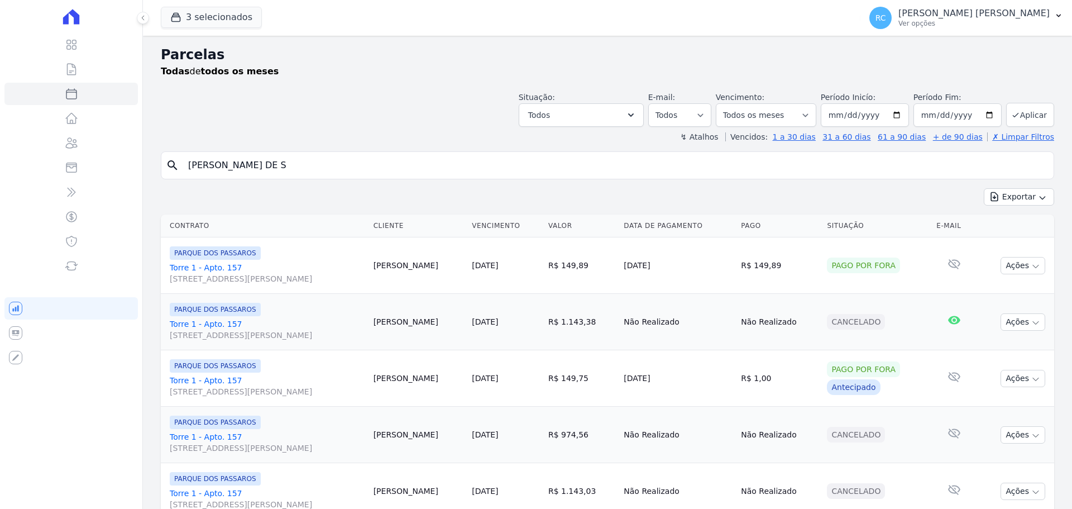
select select
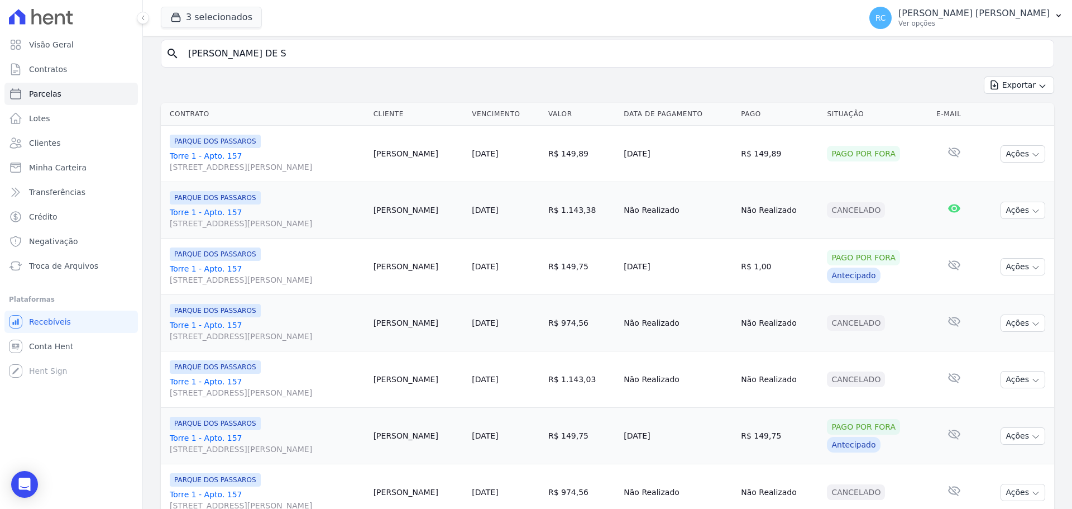
scroll to position [223, 0]
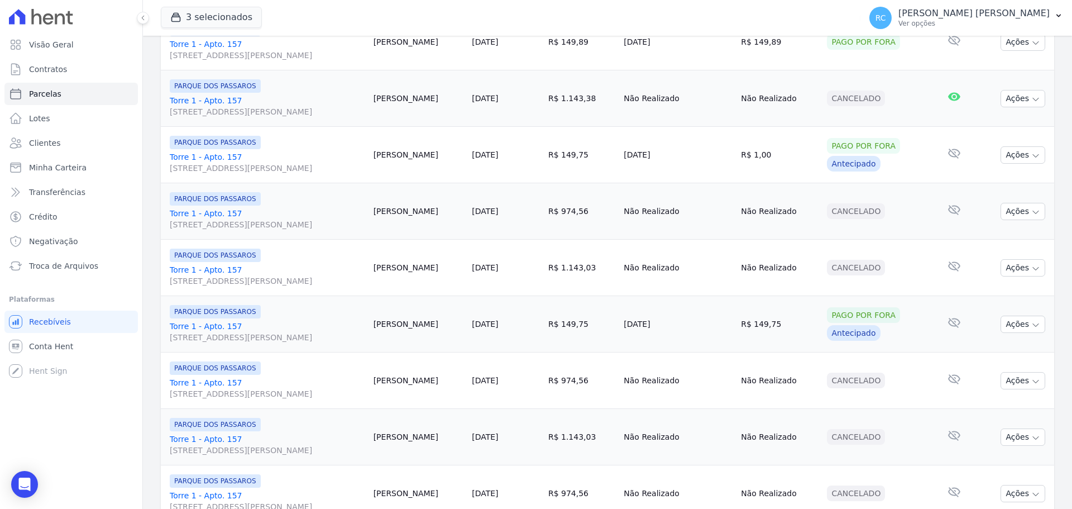
drag, startPoint x: 774, startPoint y: 315, endPoint x: 433, endPoint y: 301, distance: 341.4
click at [433, 301] on tr "PARQUE DOS PASSAROS Torre 1 - Apto. 157 Rua Arminda de Lima, 20, SALA 01, Centr…" at bounding box center [607, 324] width 893 height 56
click at [645, 328] on td "15/08/2025" at bounding box center [677, 324] width 117 height 56
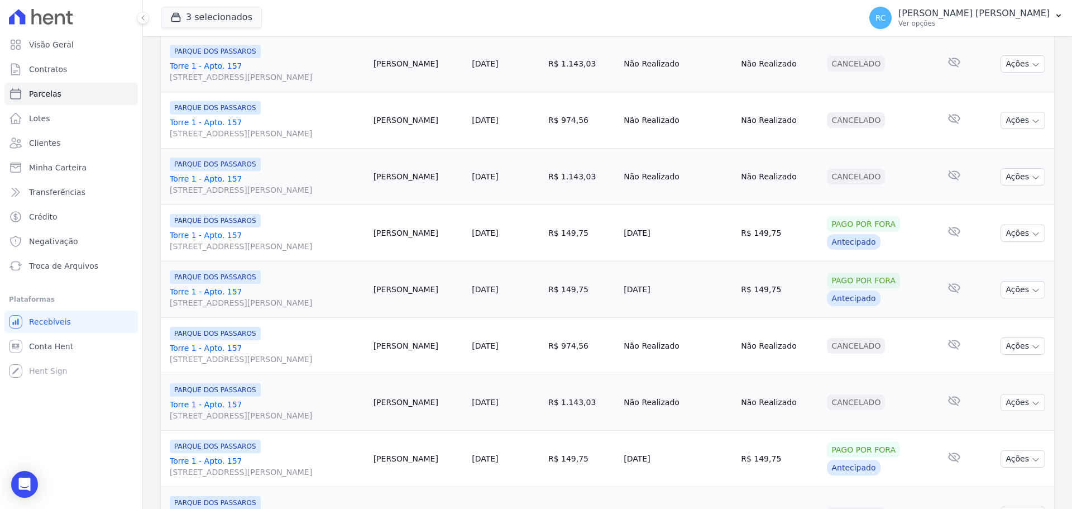
scroll to position [1187, 0]
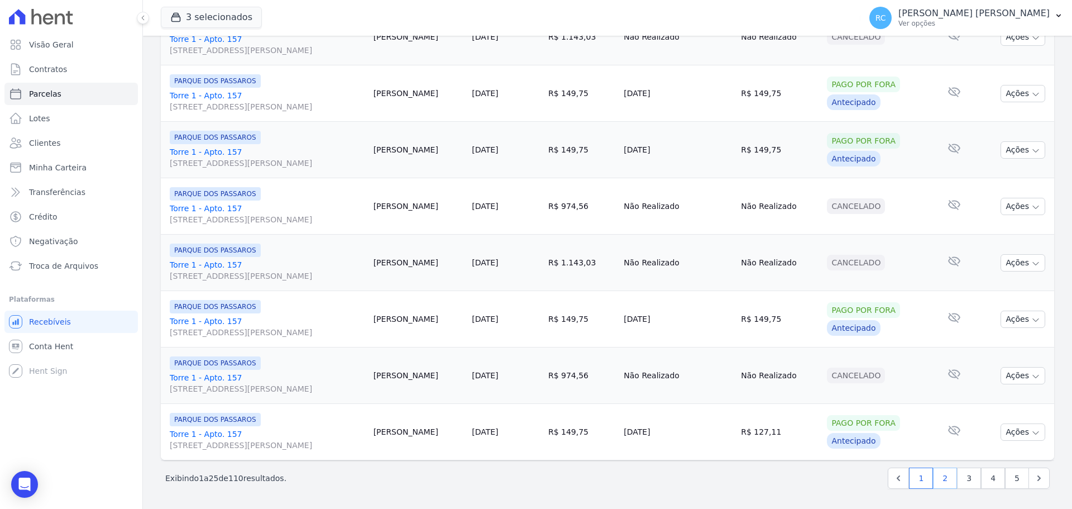
click at [942, 478] on link "2" at bounding box center [945, 477] width 24 height 21
select select
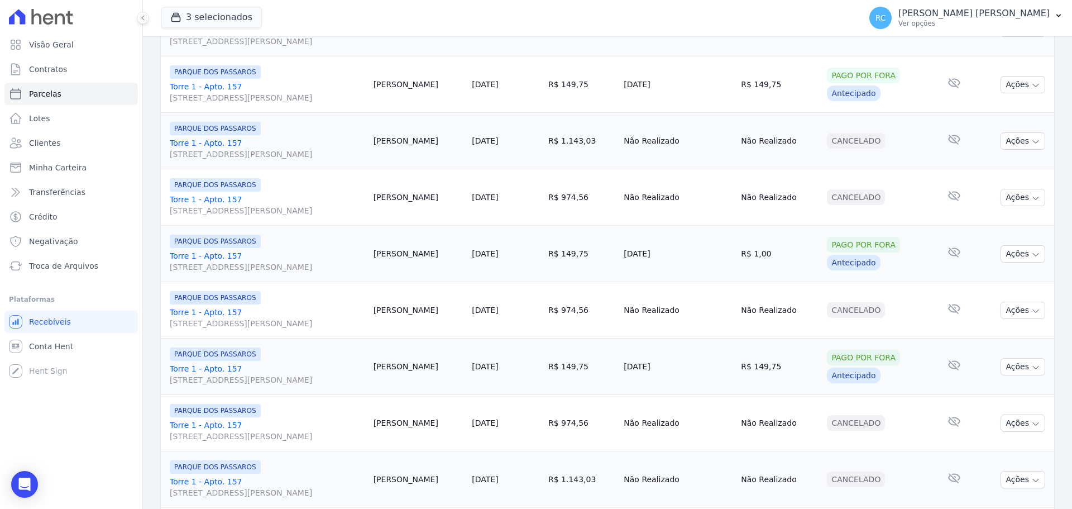
scroll to position [1187, 0]
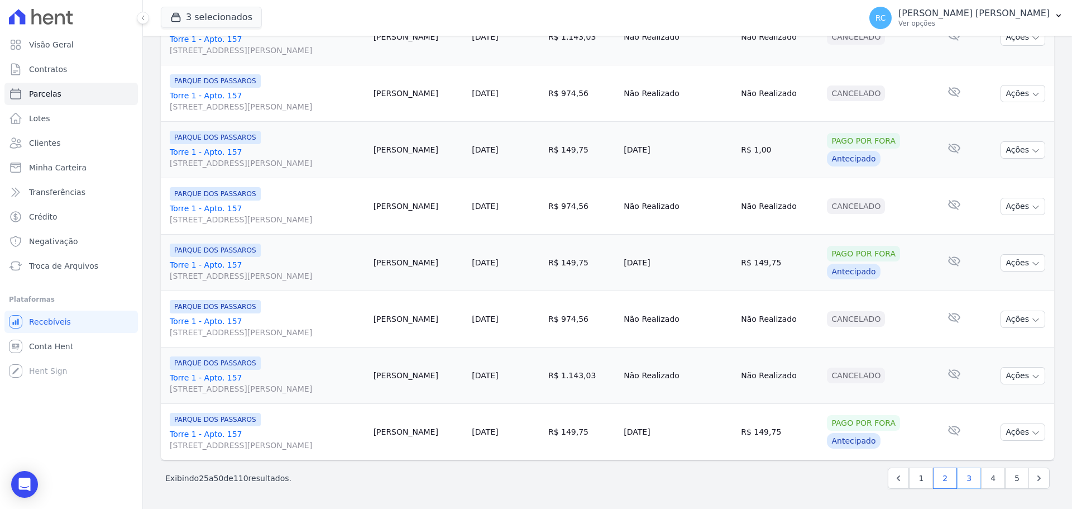
click at [965, 478] on link "3" at bounding box center [969, 477] width 24 height 21
select select
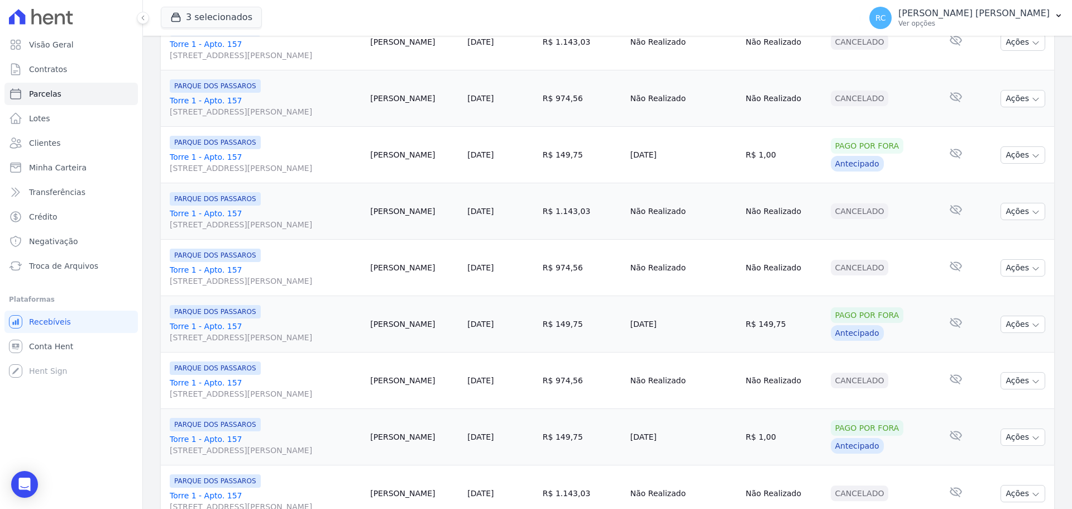
scroll to position [1187, 0]
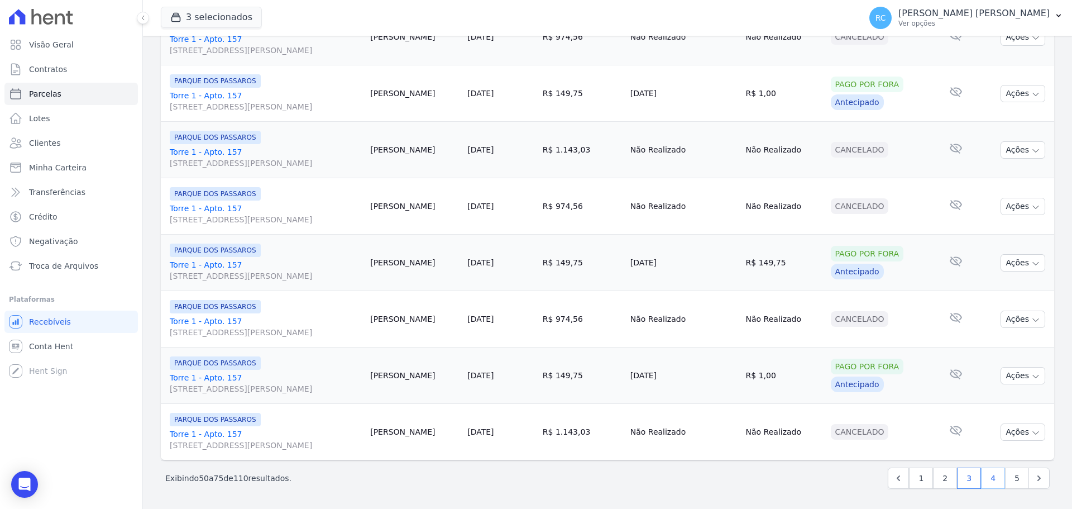
click at [982, 479] on link "4" at bounding box center [993, 477] width 24 height 21
select select
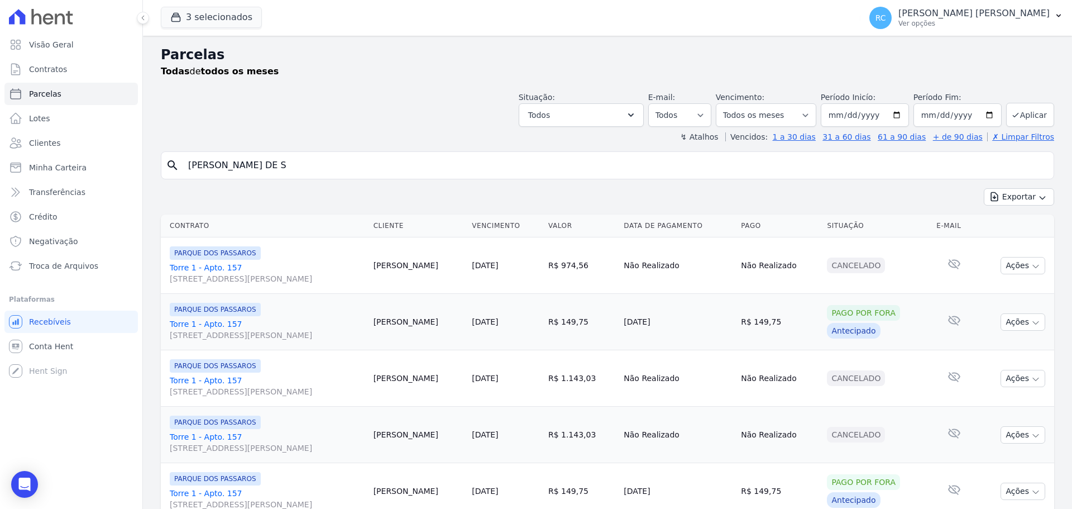
drag, startPoint x: 313, startPoint y: 166, endPoint x: 145, endPoint y: 191, distance: 170.4
click at [133, 200] on div "Visão Geral Contratos Parcelas Lotes Clientes Minha Carteira Transferências Cré…" at bounding box center [536, 254] width 1072 height 509
paste input "Á"
type input "LUCAS SOUZA DE SÁ"
select select
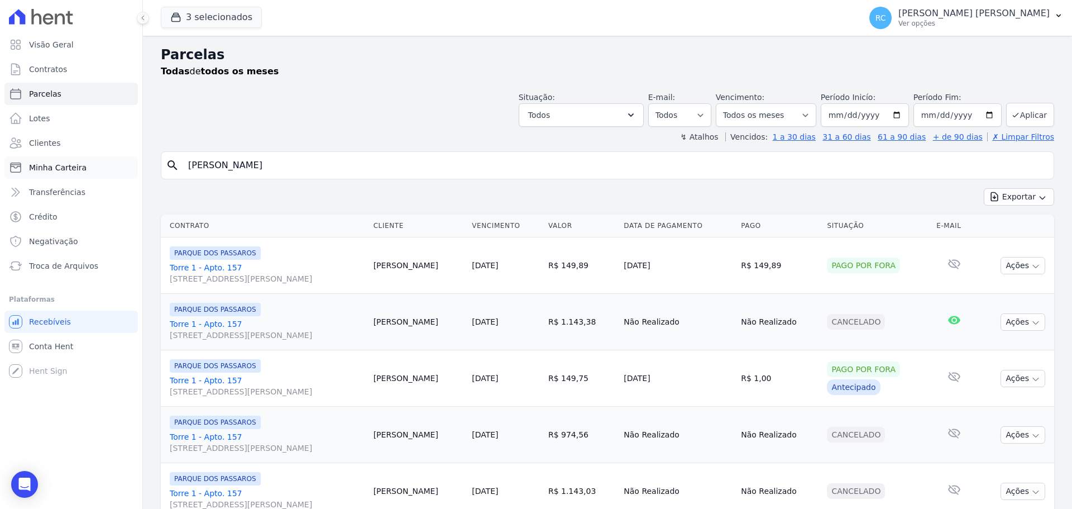
drag, startPoint x: 172, startPoint y: 169, endPoint x: 79, endPoint y: 165, distance: 93.3
click at [81, 166] on div "Visão Geral Contratos Parcelas Lotes Clientes Minha Carteira Transferências Cré…" at bounding box center [536, 254] width 1072 height 509
paste input "EMERSON DUARTE SANTOS"
type input "EMERSON DUARTE SANTOS"
select select
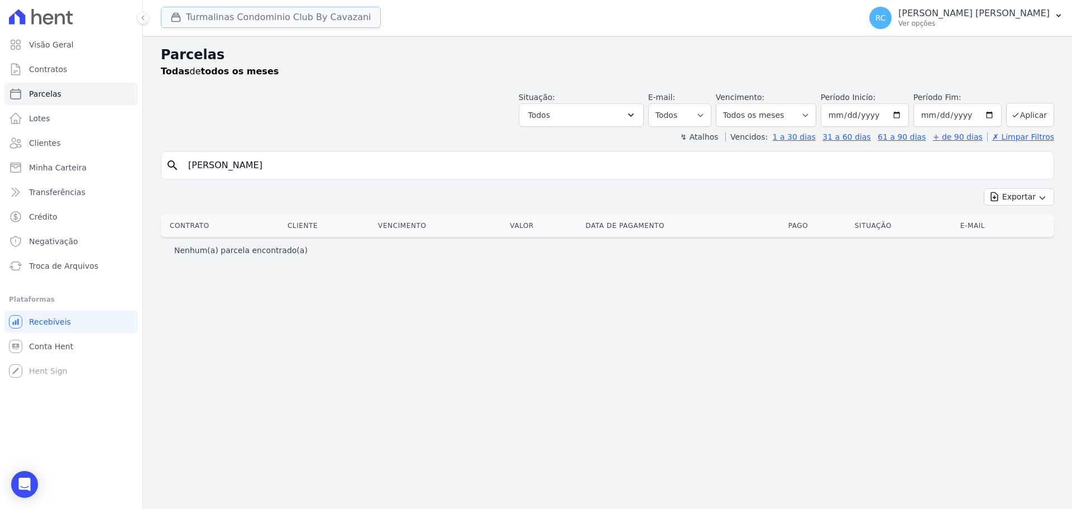
click at [288, 17] on button "Turmalinas Condominio Club By Cavazani" at bounding box center [271, 17] width 220 height 21
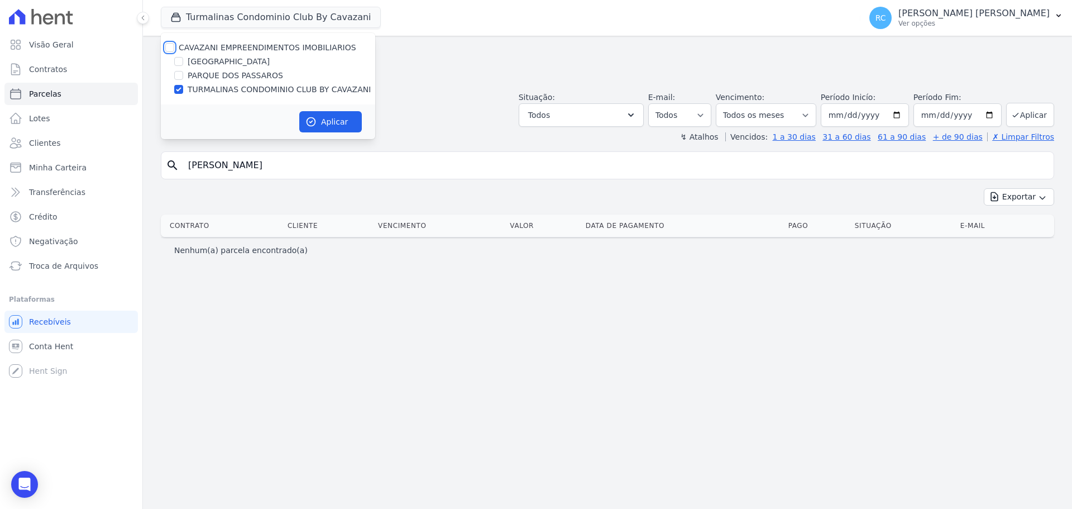
drag, startPoint x: 166, startPoint y: 45, endPoint x: 175, endPoint y: 51, distance: 11.3
click at [166, 45] on input "CAVAZANI EMPREENDIMENTOS IMOBILIARIOS" at bounding box center [169, 47] width 9 height 9
checkbox input "true"
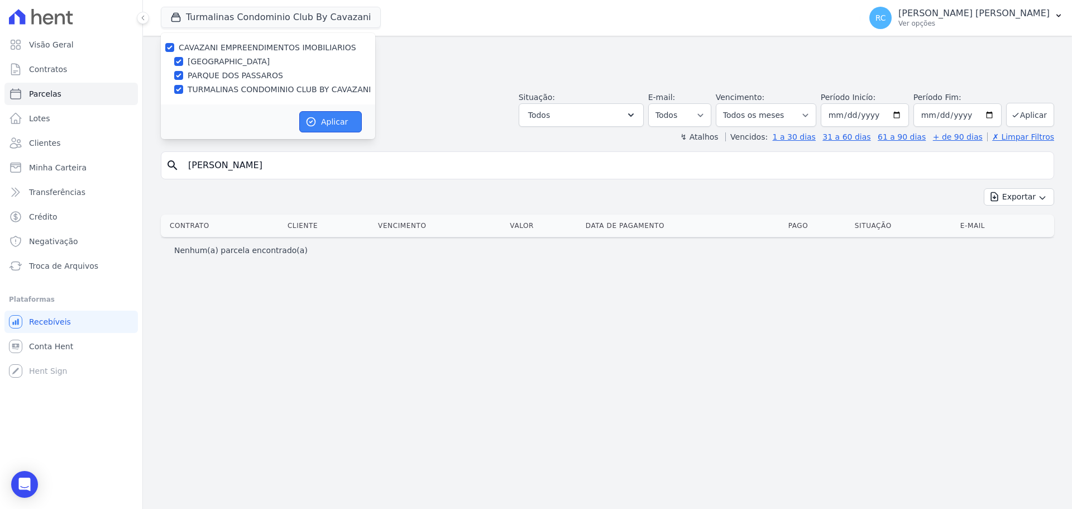
click at [315, 119] on icon "button" at bounding box center [311, 122] width 8 height 8
select select
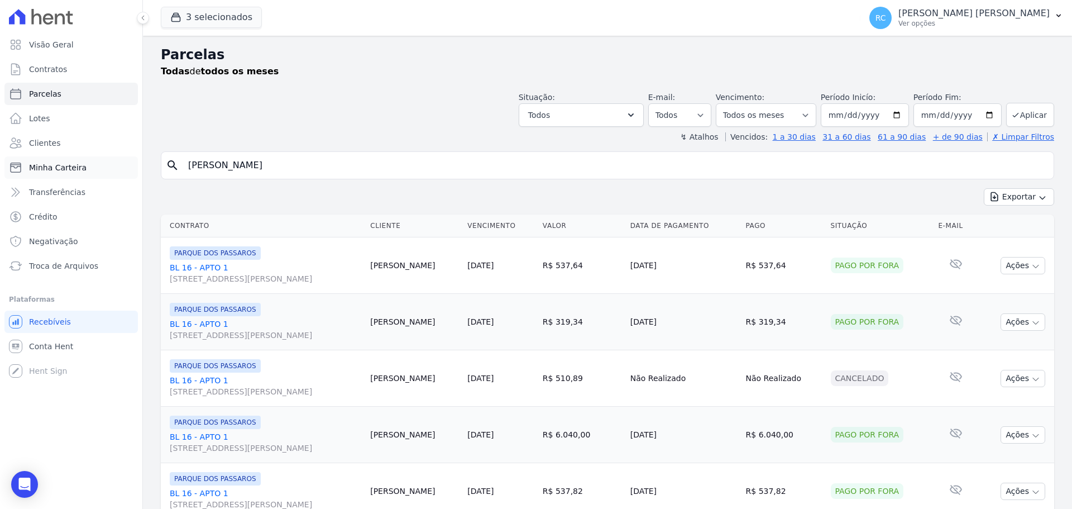
drag, startPoint x: 320, startPoint y: 159, endPoint x: 8, endPoint y: 160, distance: 312.1
click at [2, 164] on div "Visão Geral Contratos Parcelas Lotes Clientes Minha Carteira Transferências Cré…" at bounding box center [536, 254] width 1072 height 509
paste input "WESLEY DE JESUS"
type input "WESLEY DE JESUS SANTOS"
select select
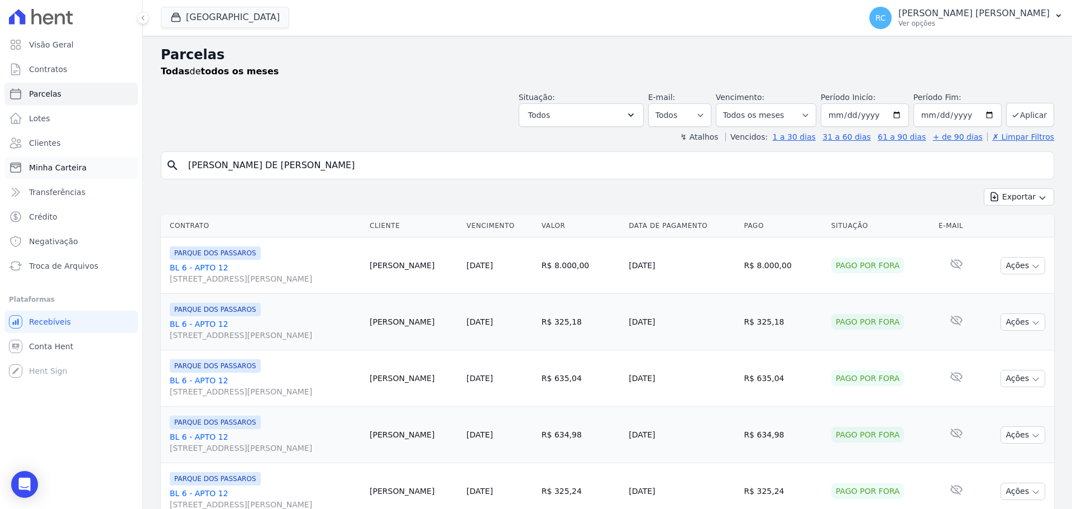
drag, startPoint x: 100, startPoint y: 160, endPoint x: 119, endPoint y: 143, distance: 24.9
click at [100, 160] on div "Visão Geral Contratos Parcelas Lotes Clientes Minha Carteira Transferências Cré…" at bounding box center [536, 254] width 1072 height 509
paste input "RICHARD DOS ANJOS MOURA"
type input "RICHARD DOS ANJOS MOURA"
select select
